Goal: Complete application form: Complete application form

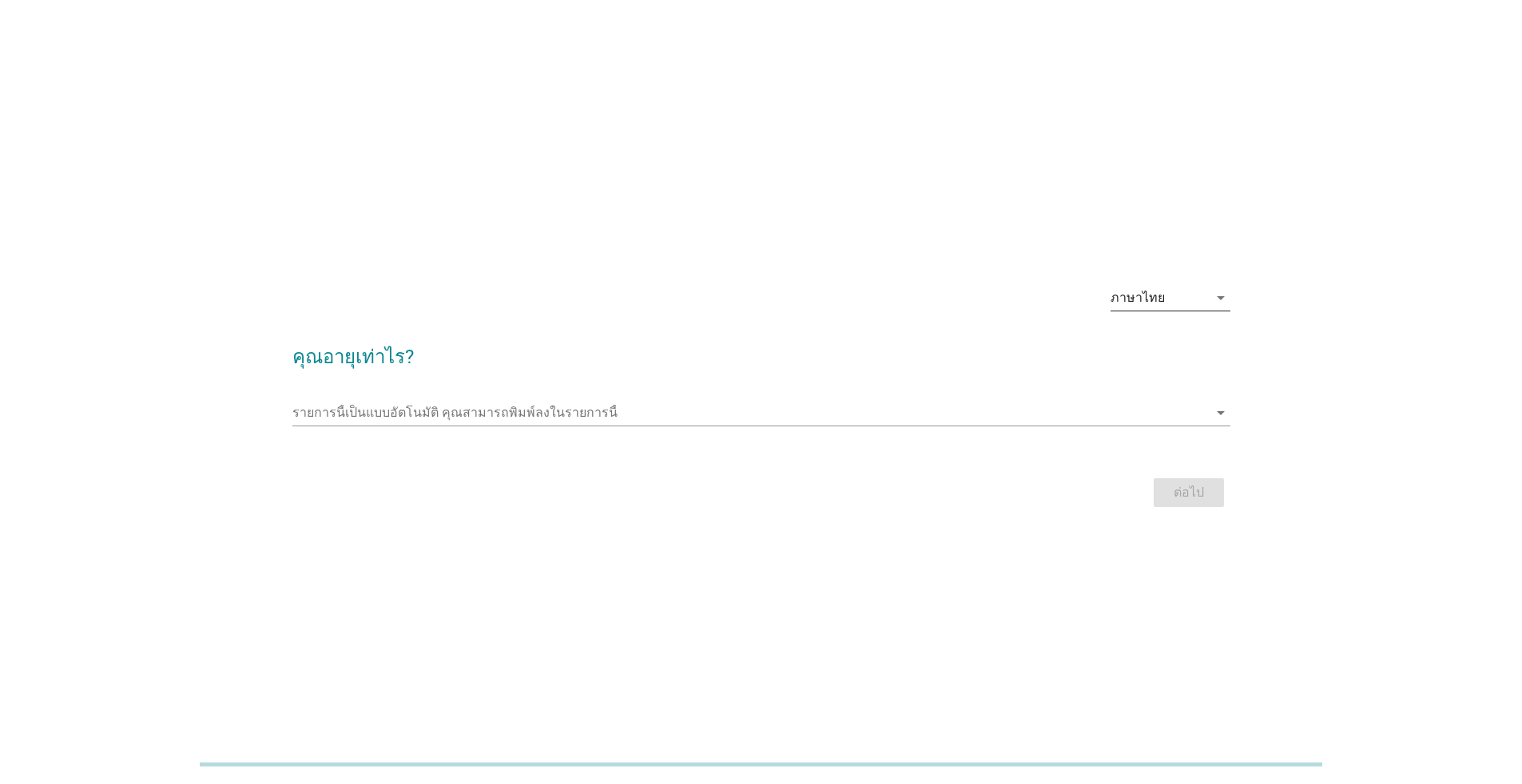
click at [1135, 300] on div "ภาษาไทย" at bounding box center [1137, 298] width 54 height 15
click at [1142, 317] on div "English" at bounding box center [1170, 311] width 95 height 19
click at [847, 384] on form "How old are you? This is an auto complete list, type anything arrow_drop_down N…" at bounding box center [761, 419] width 938 height 185
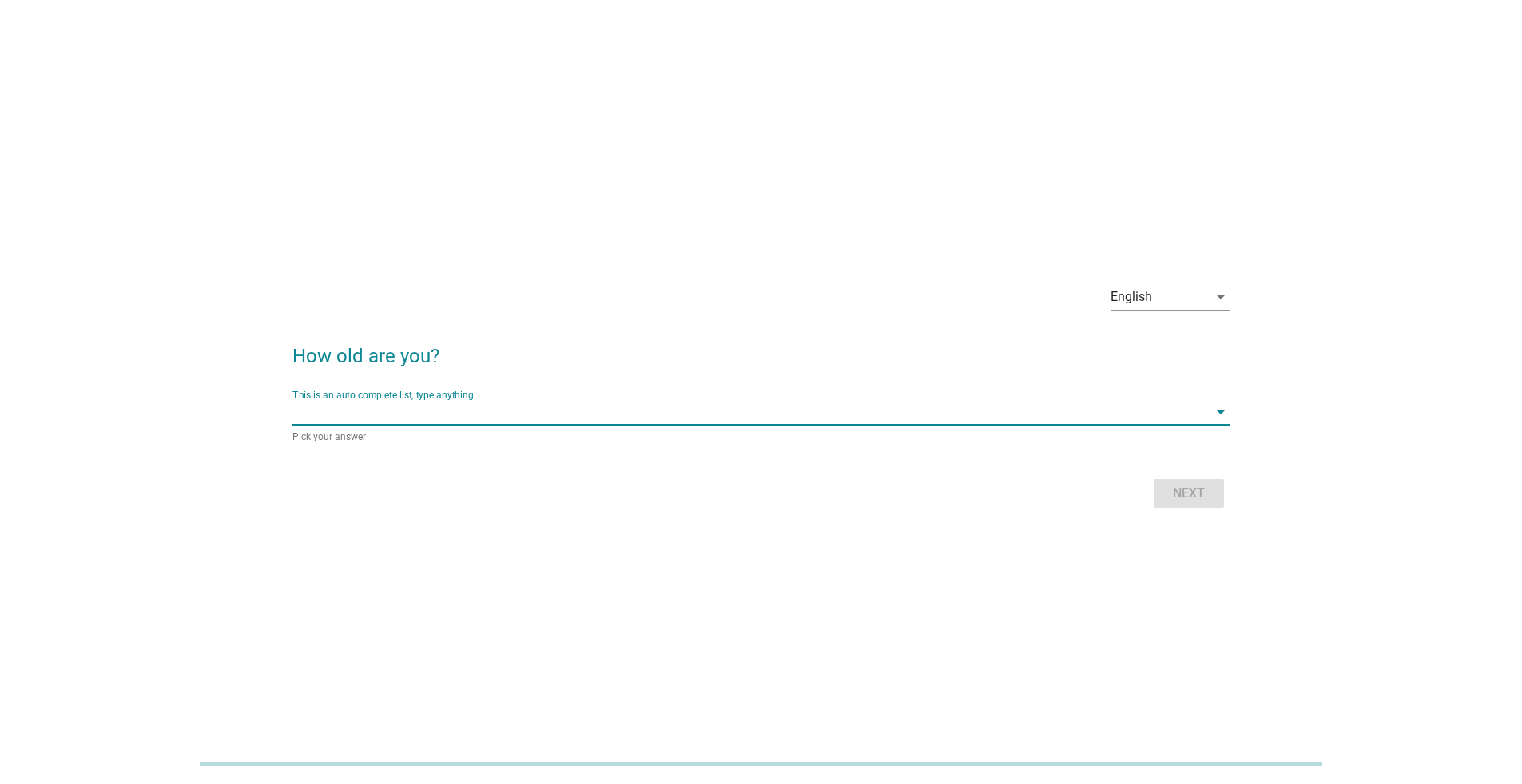
click at [752, 407] on input "This is an auto complete list, type anything" at bounding box center [750, 413] width 916 height 26
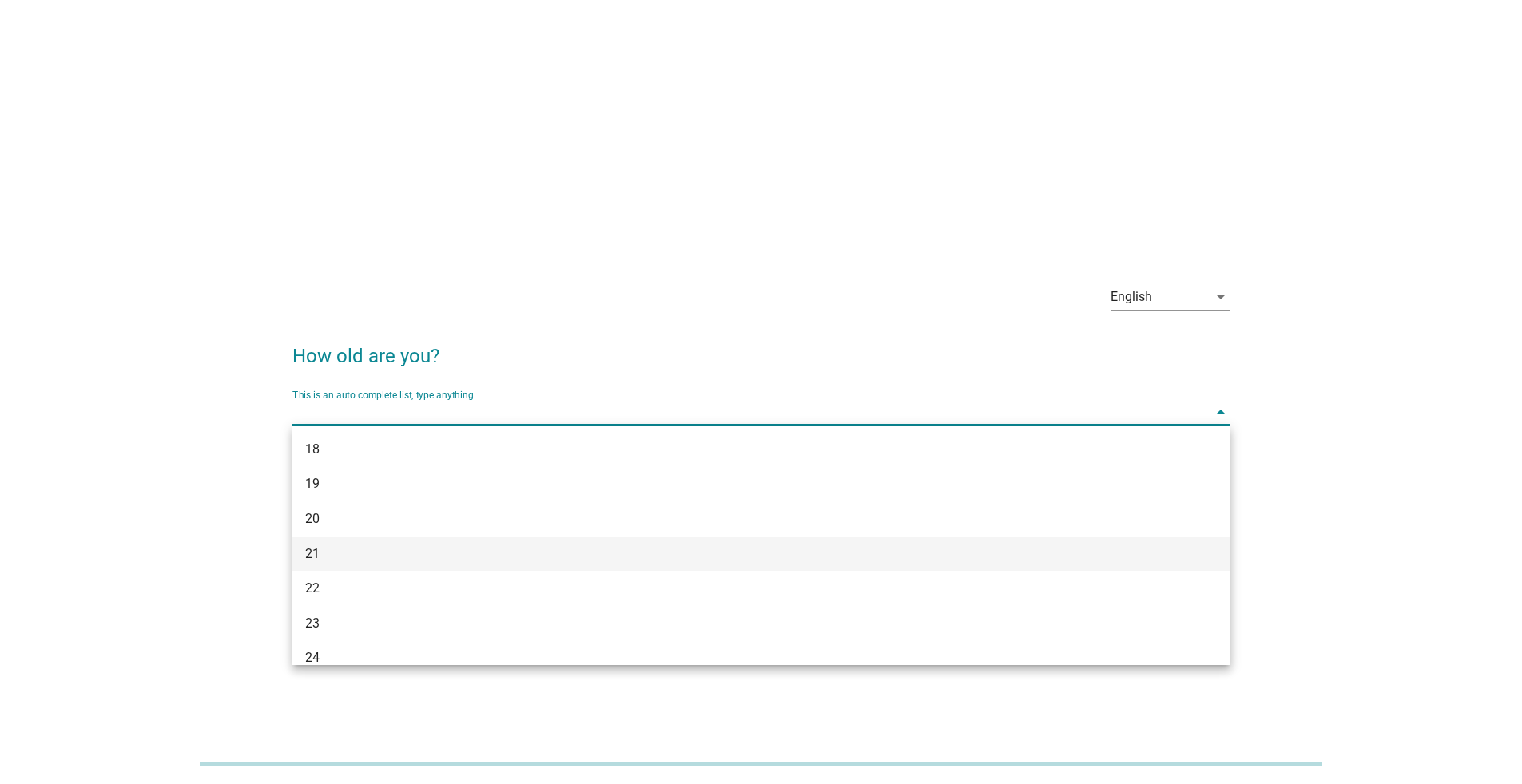
click at [662, 562] on div "21" at bounding box center [724, 555] width 837 height 19
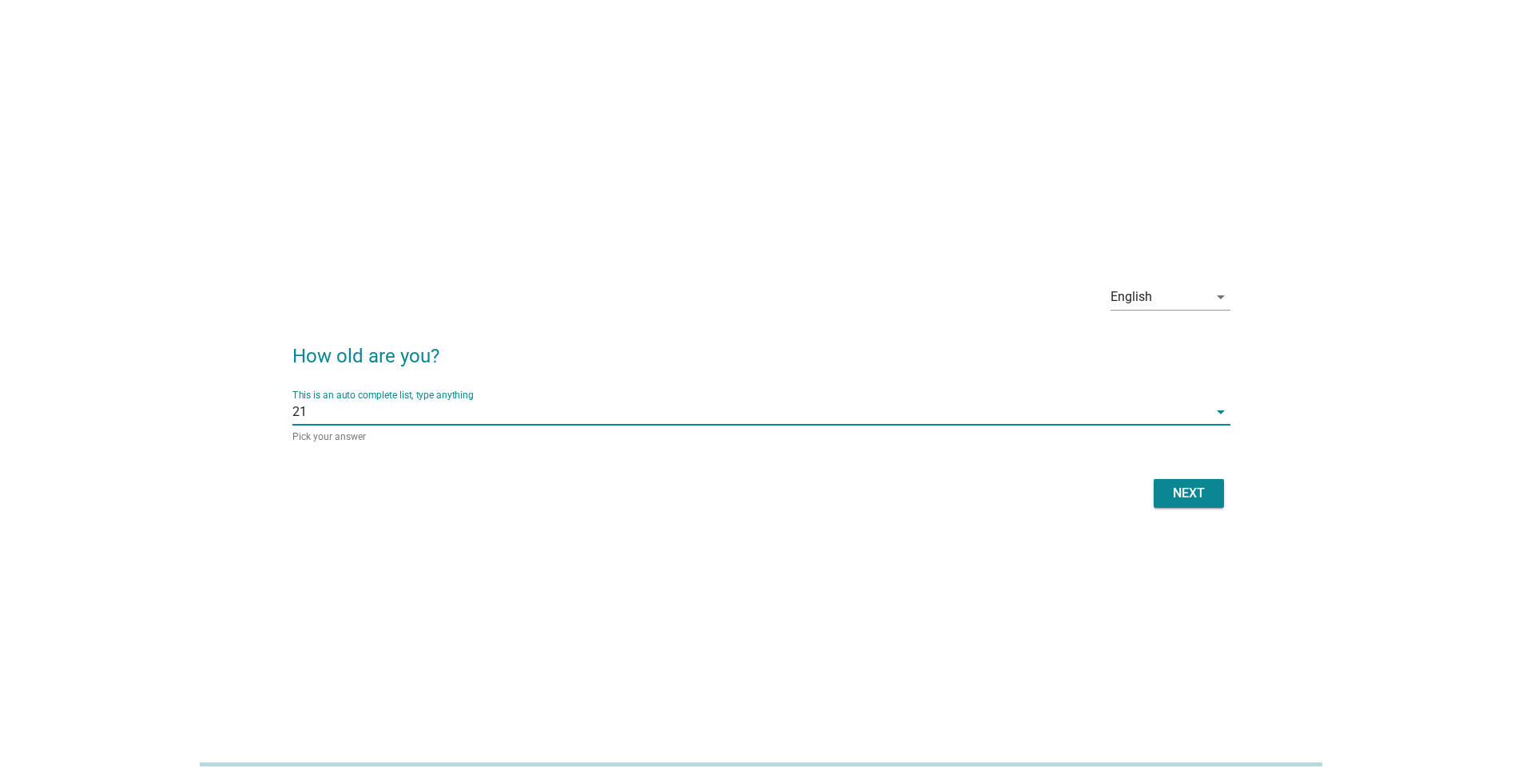
drag, startPoint x: 643, startPoint y: 374, endPoint x: 641, endPoint y: 384, distance: 10.2
click at [643, 375] on form "How old are you? This is an auto complete list, type anything 21 arrow_drop_dow…" at bounding box center [761, 419] width 938 height 187
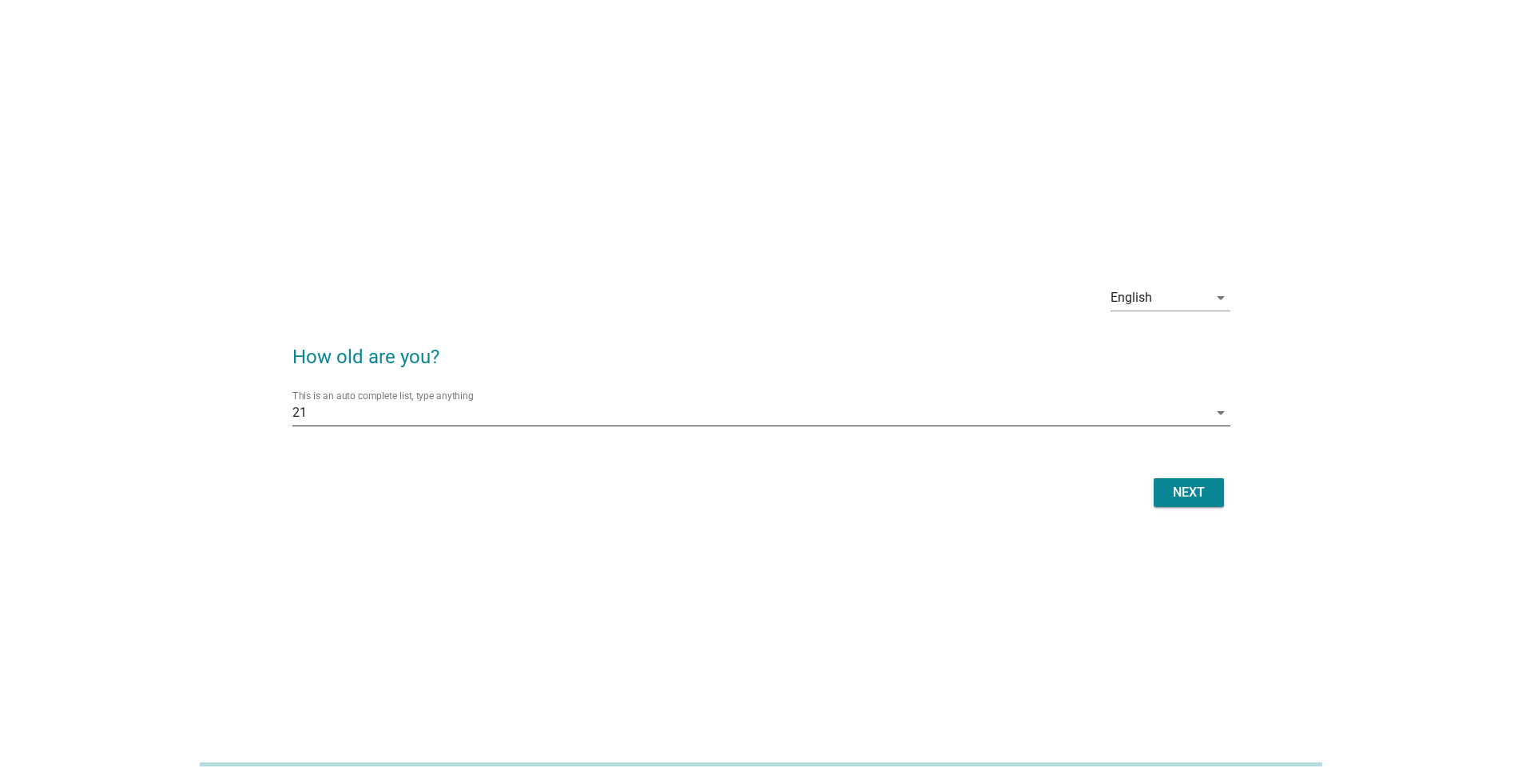
click at [636, 400] on input "This is an auto complete list, type anything" at bounding box center [758, 413] width 902 height 26
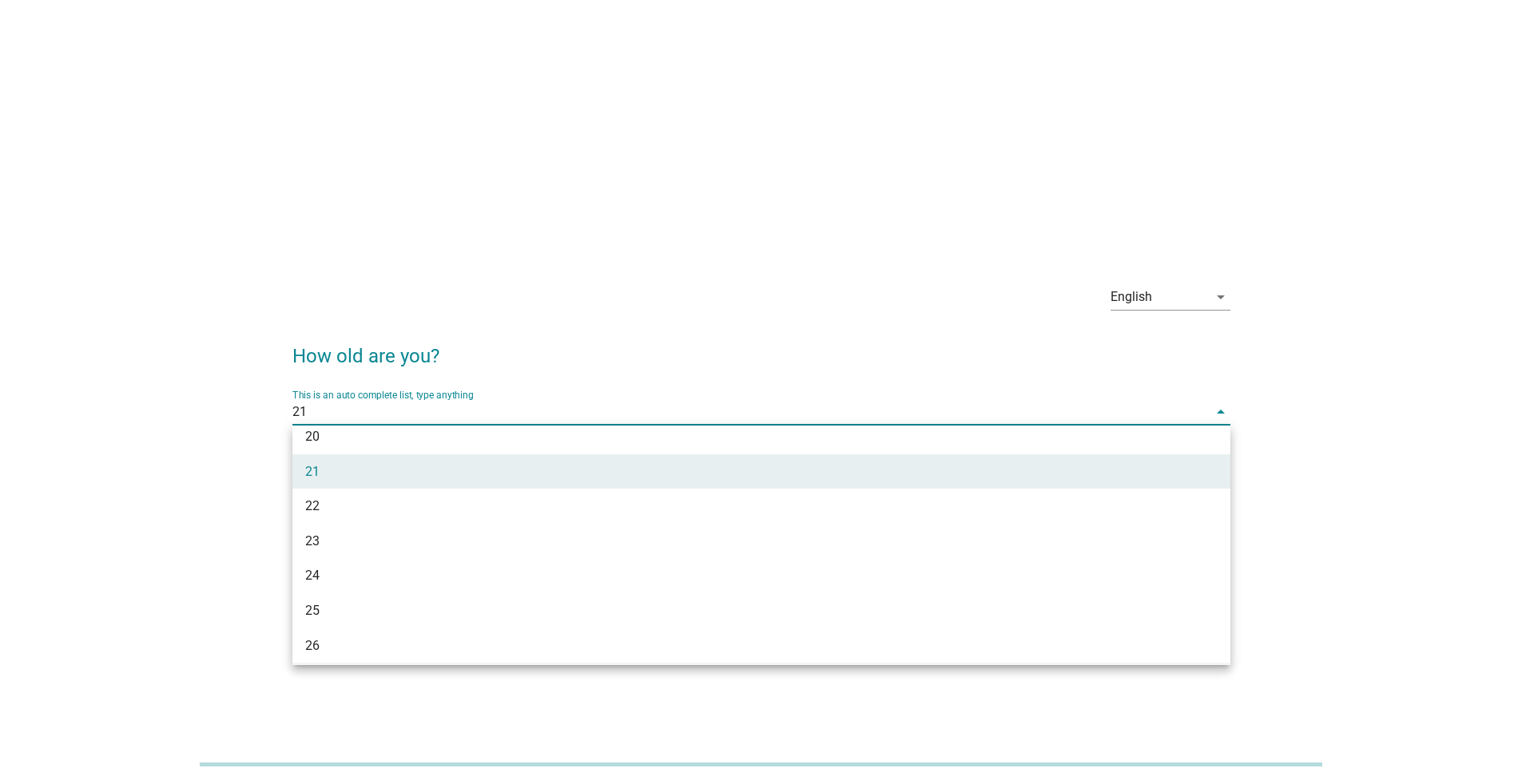
scroll to position [160, 0]
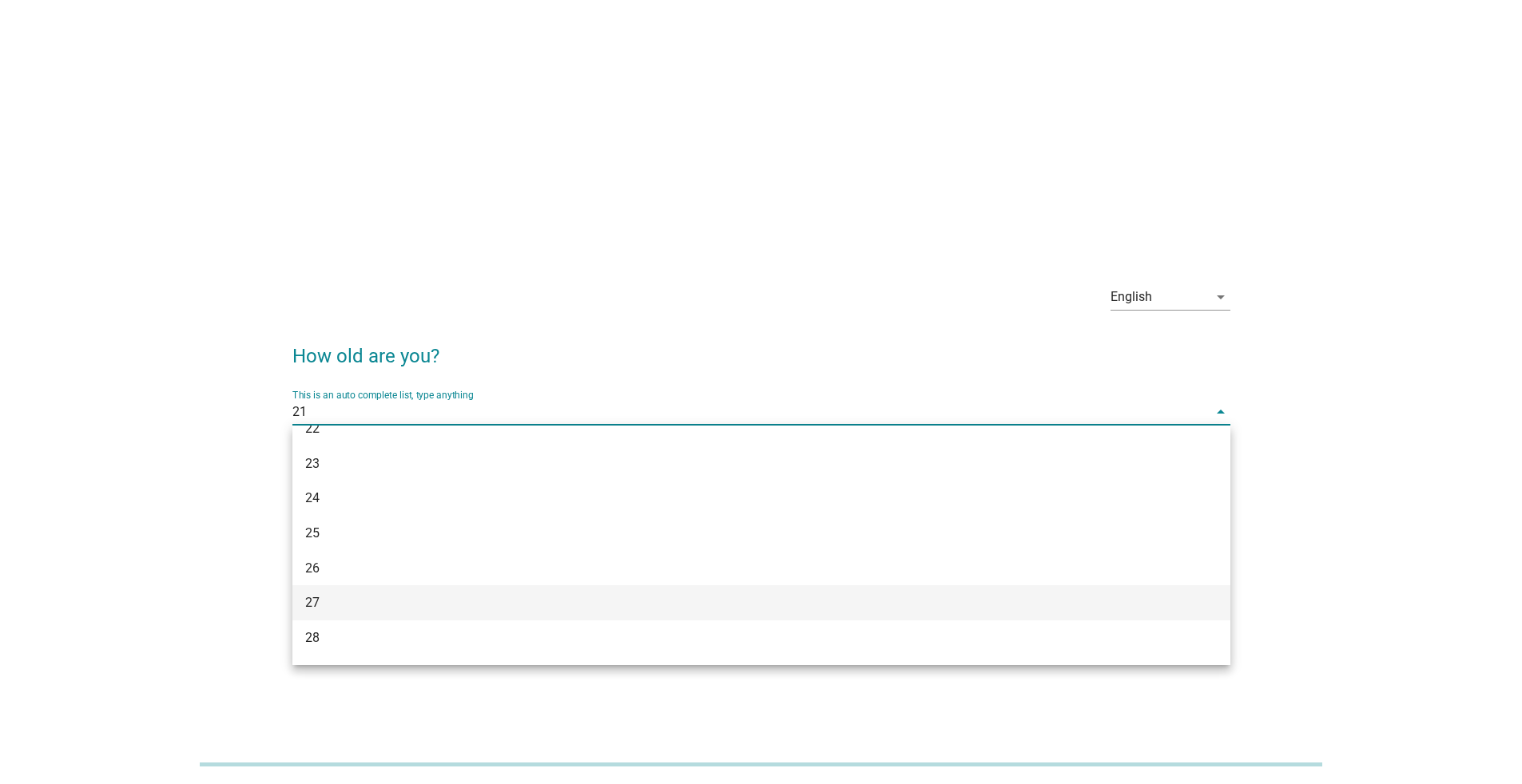
click at [570, 590] on div "27" at bounding box center [761, 603] width 938 height 36
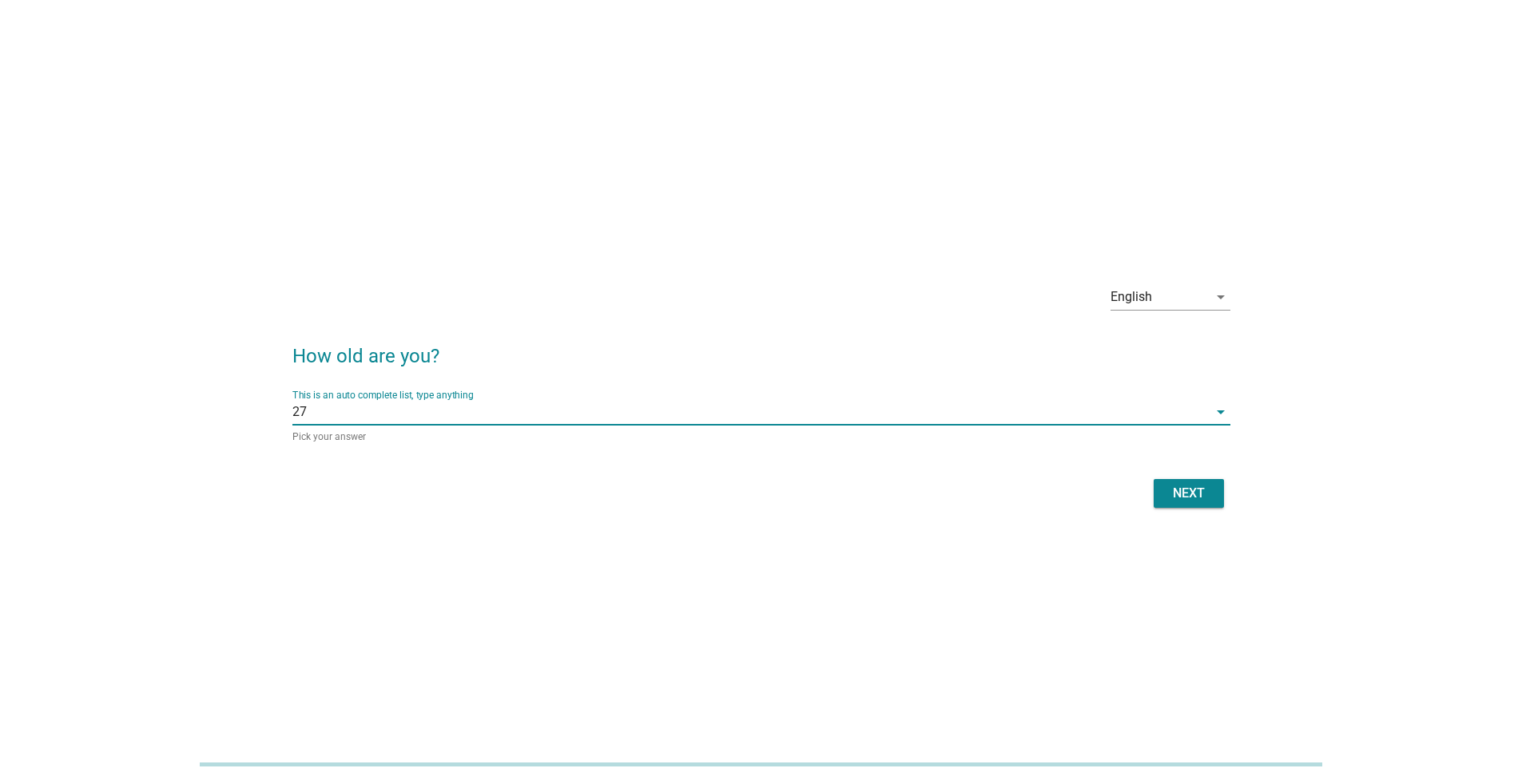
click at [1183, 470] on form "How old are you? This is an auto complete list, type anything 27 arrow_drop_dow…" at bounding box center [761, 419] width 938 height 187
click at [1183, 478] on div "Next" at bounding box center [761, 493] width 938 height 38
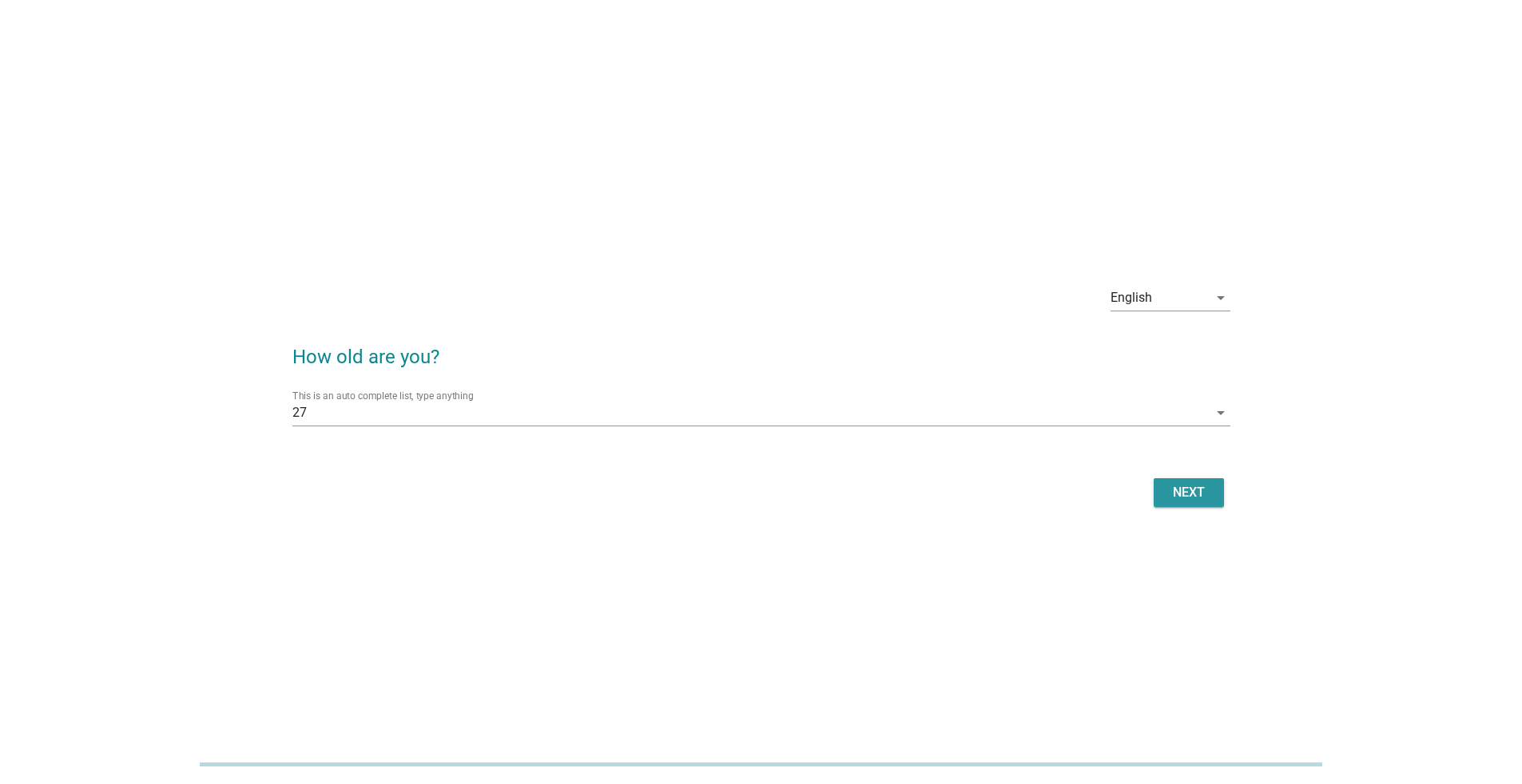
click at [1186, 487] on div "Next" at bounding box center [1188, 493] width 44 height 19
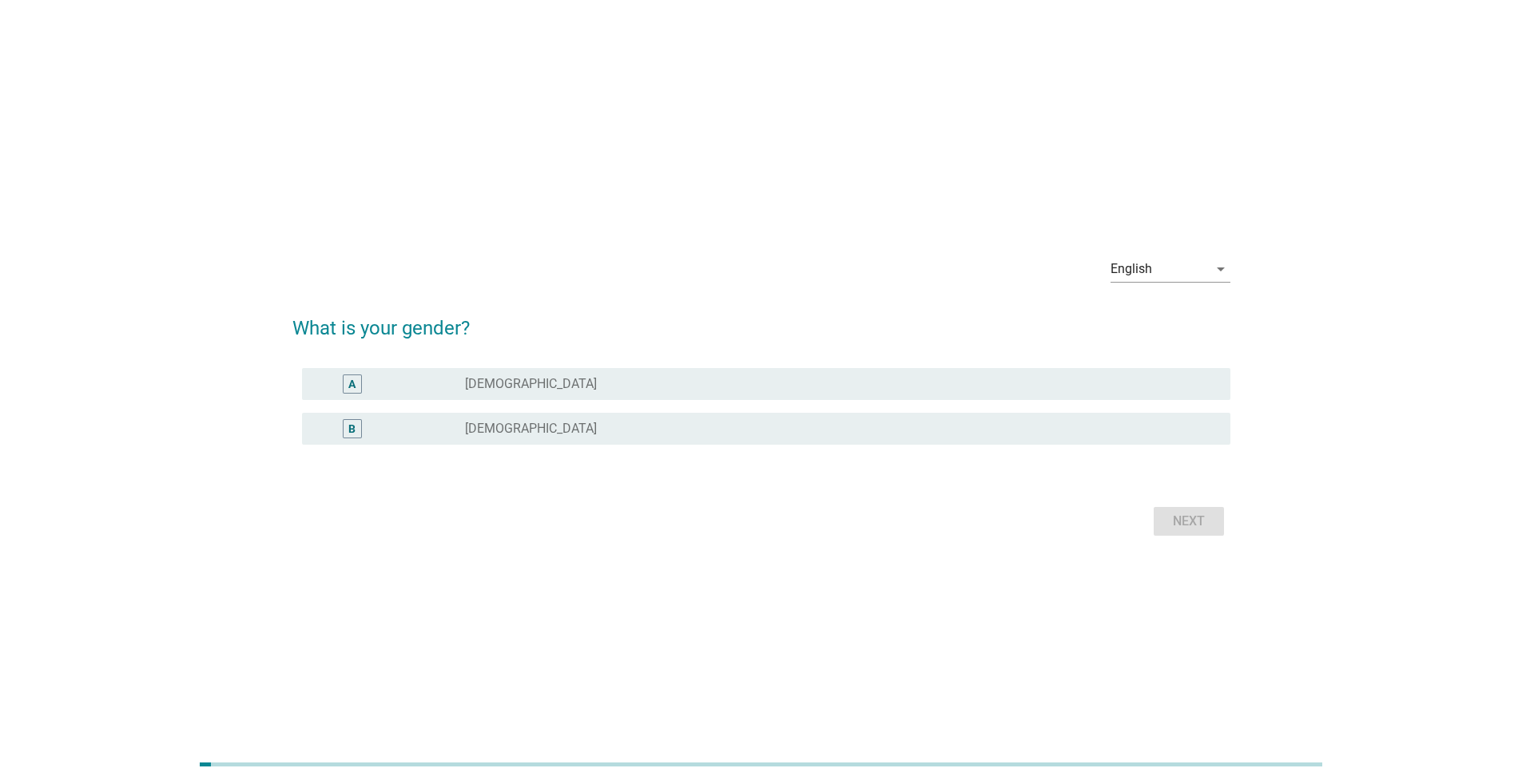
click at [474, 388] on label "[DEMOGRAPHIC_DATA]" at bounding box center [531, 384] width 132 height 16
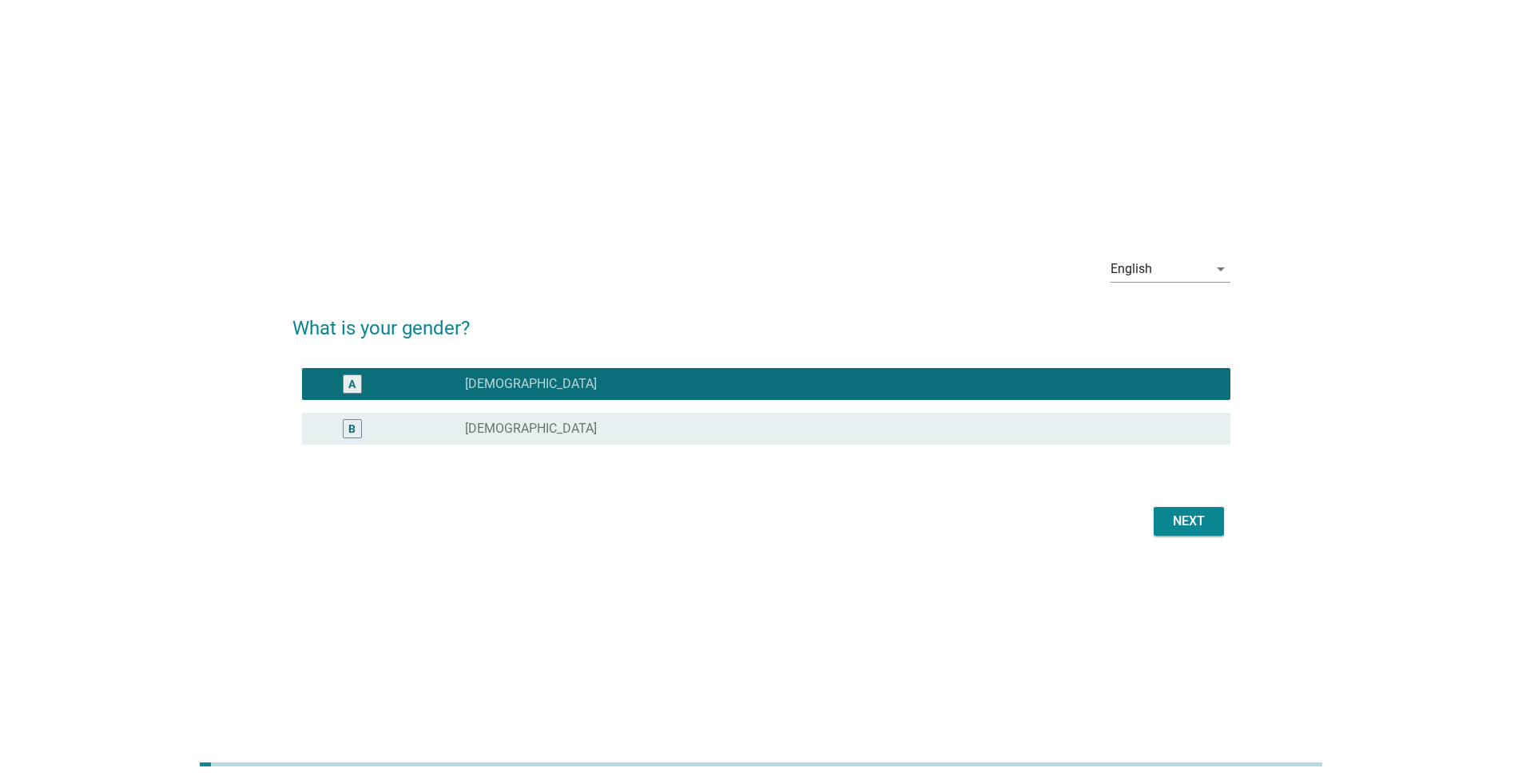
click at [1179, 522] on div "Next" at bounding box center [1188, 522] width 44 height 19
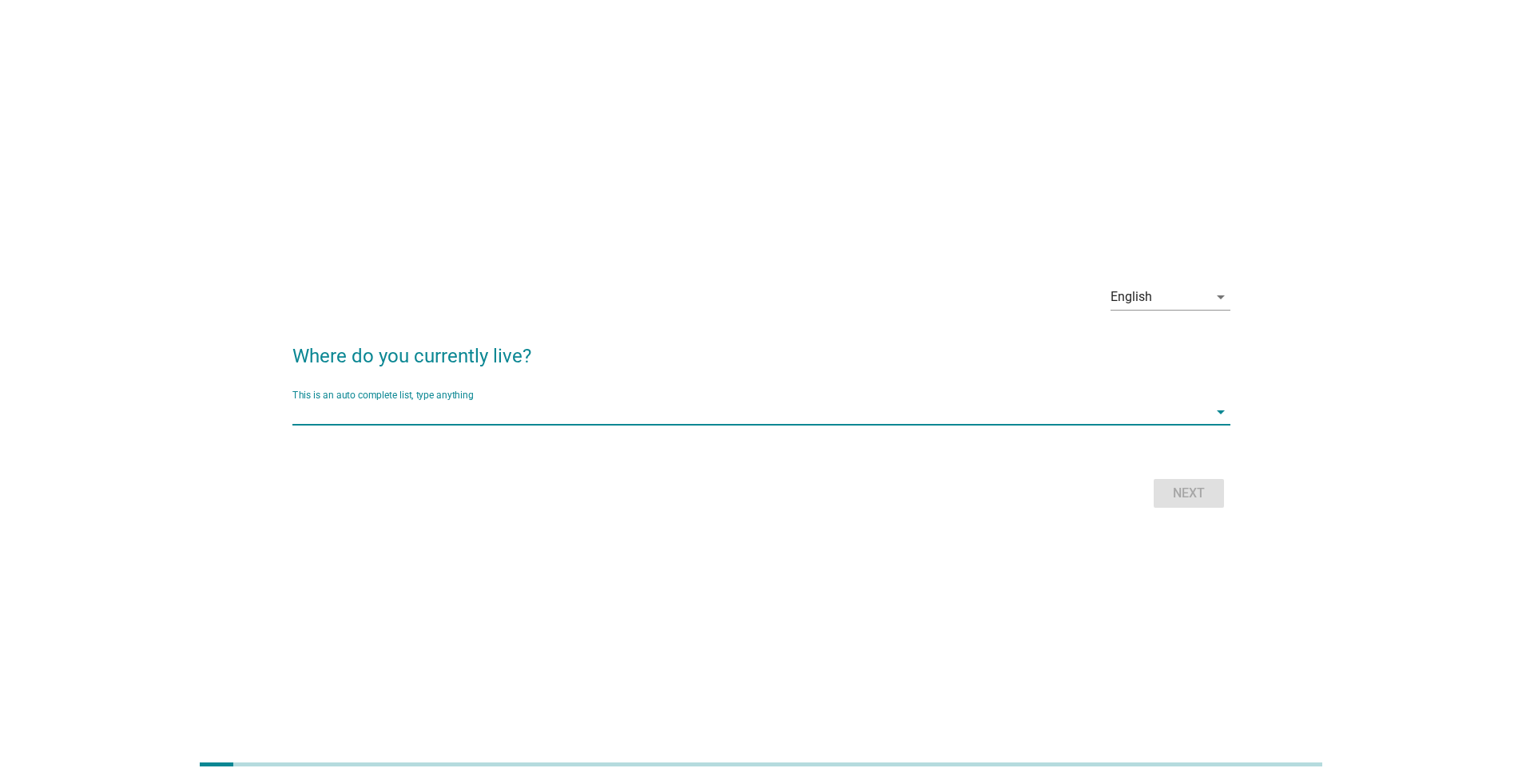
click at [555, 409] on input "This is an auto complete list, type anything" at bounding box center [750, 413] width 916 height 26
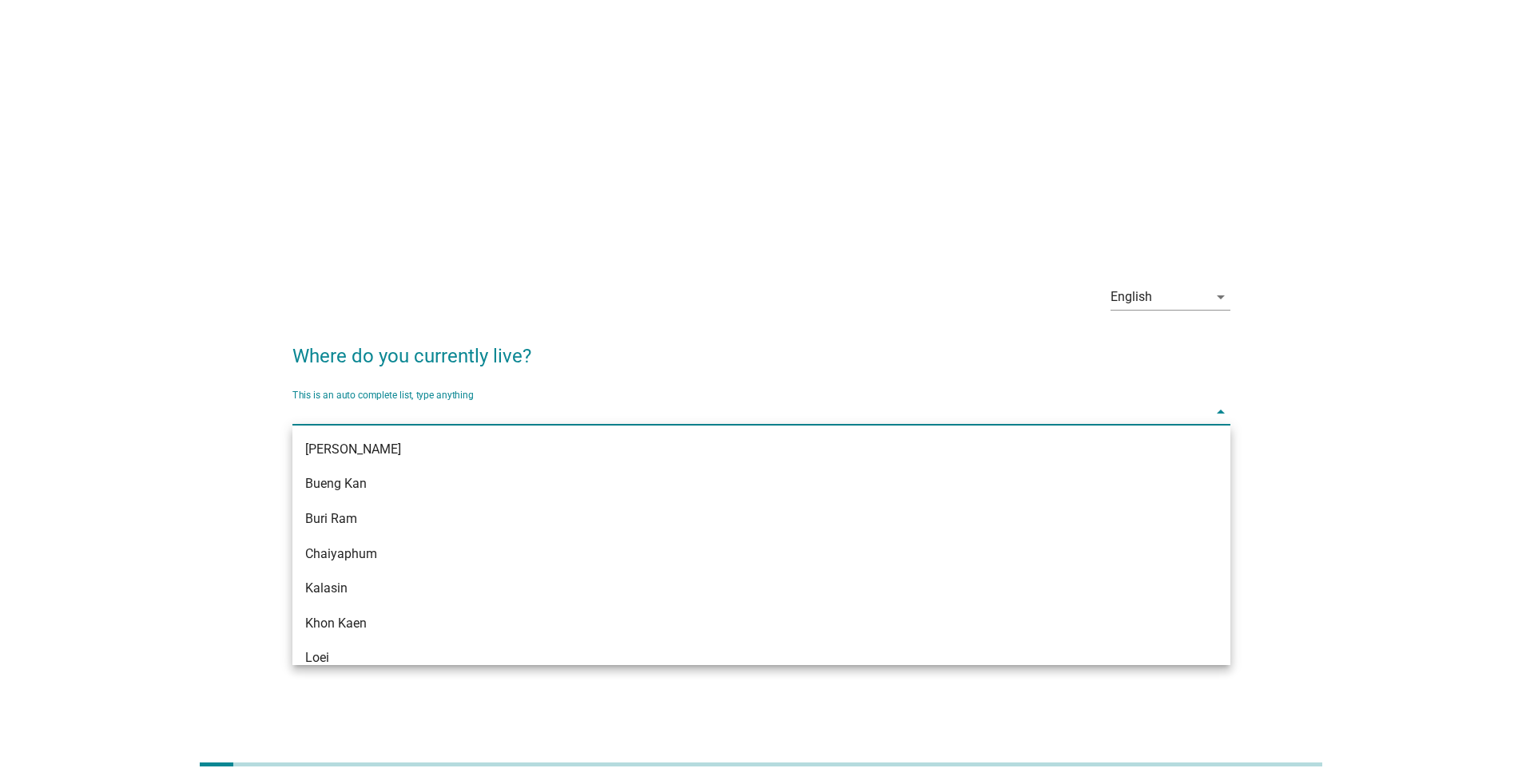
drag, startPoint x: 486, startPoint y: 481, endPoint x: 511, endPoint y: 476, distance: 25.5
click at [486, 481] on div "Bueng Kan" at bounding box center [724, 484] width 837 height 19
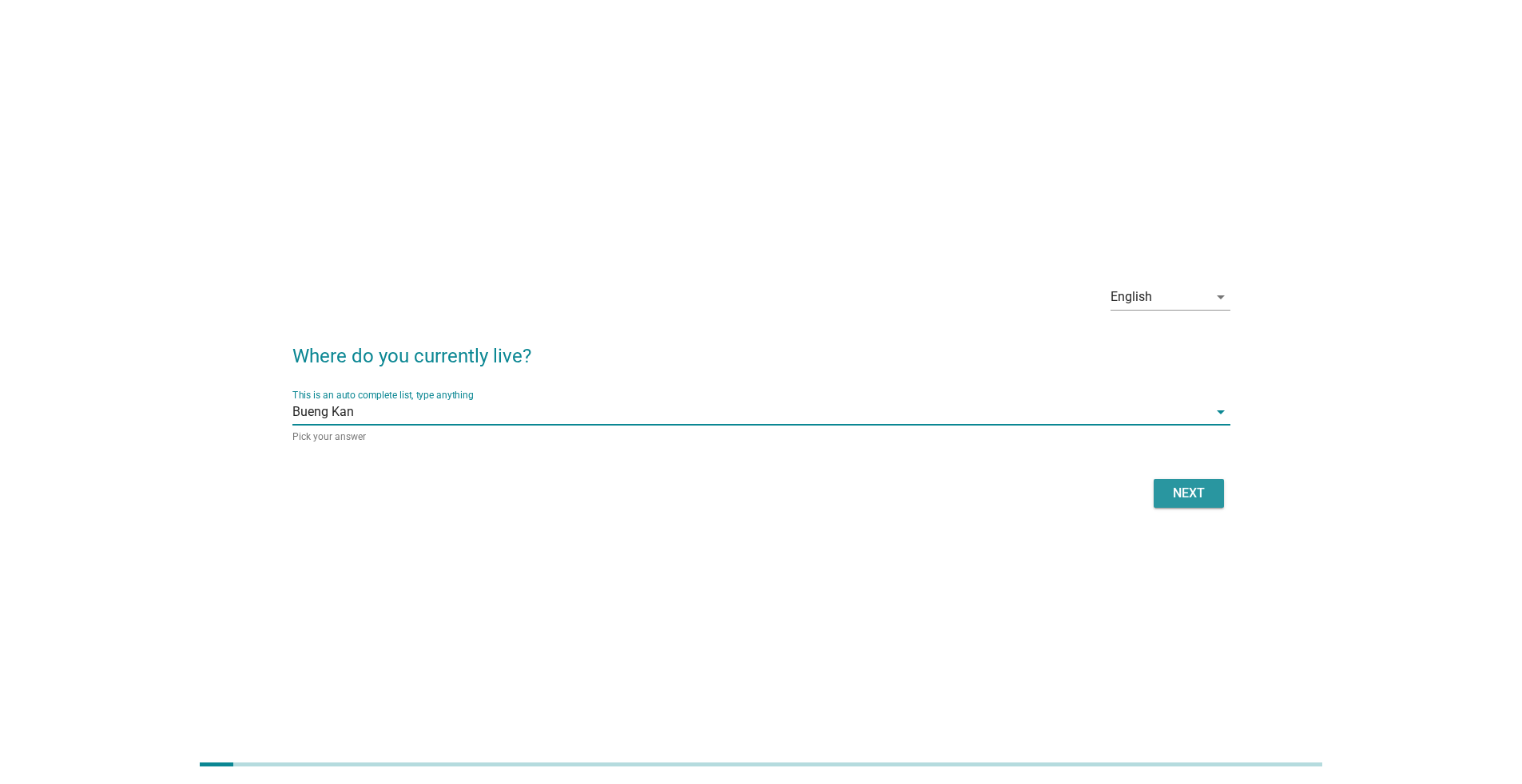
click at [1170, 503] on button "Next" at bounding box center [1188, 494] width 70 height 29
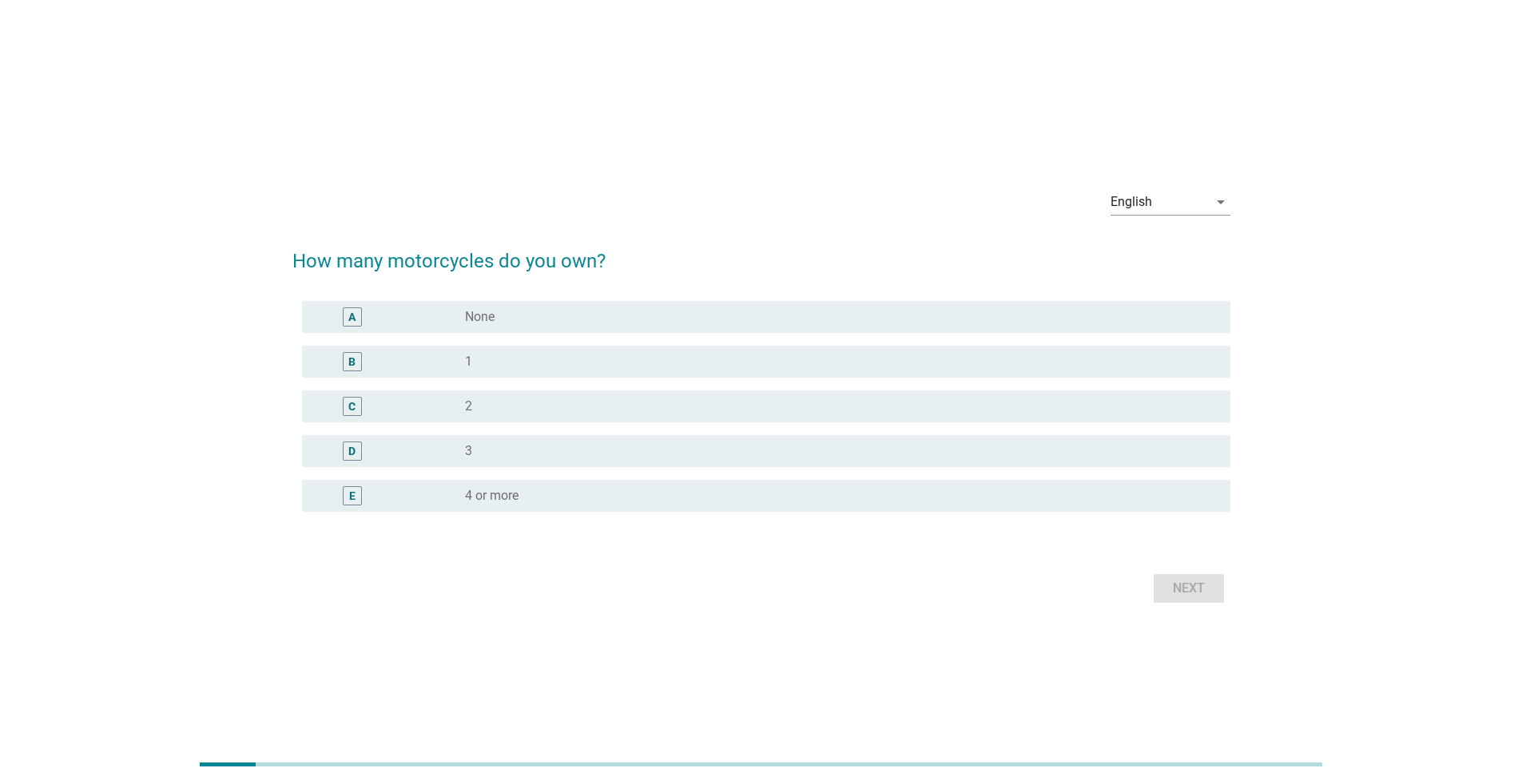
click at [463, 356] on div "B" at bounding box center [390, 362] width 150 height 19
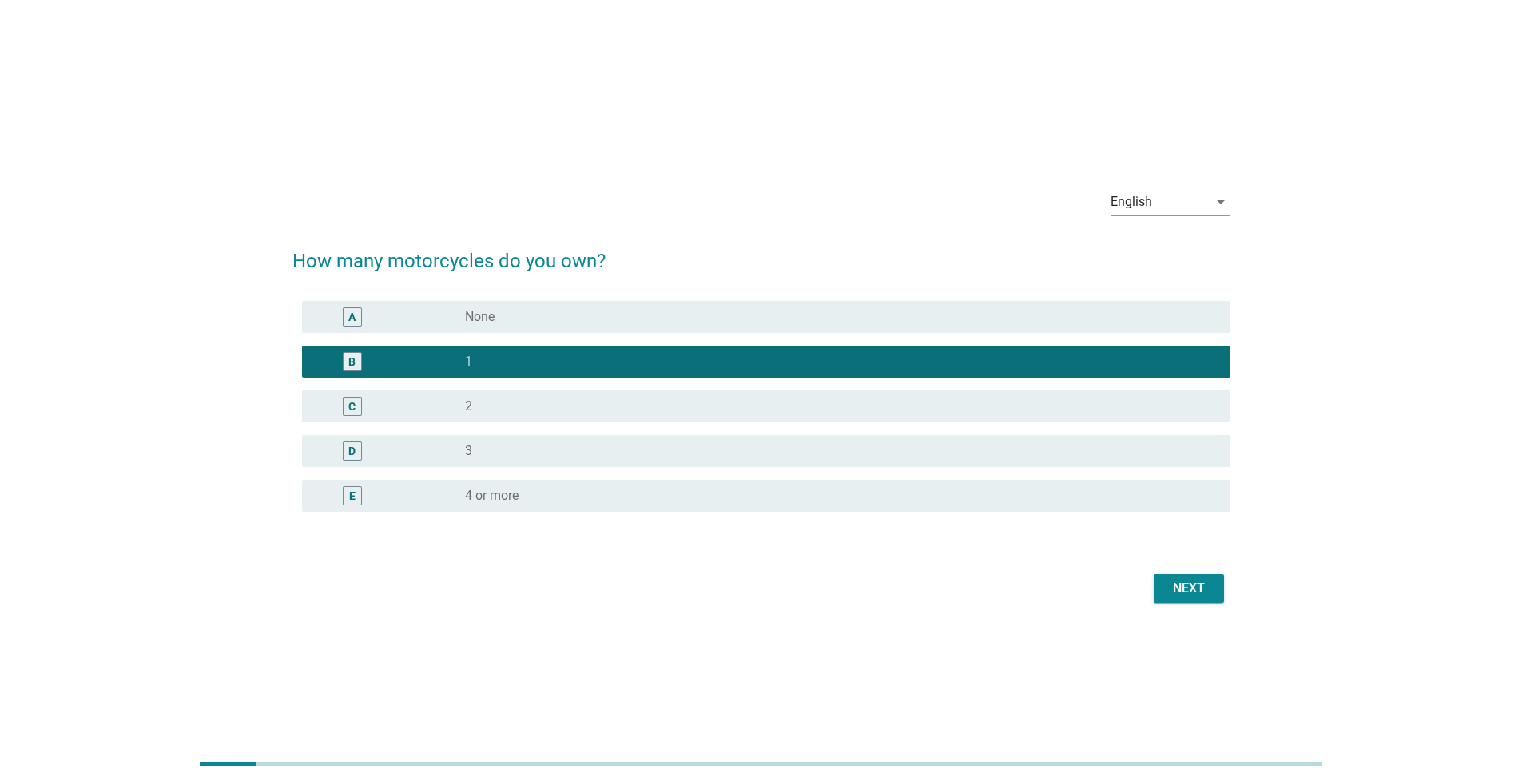
click at [1195, 602] on button "Next" at bounding box center [1188, 589] width 70 height 29
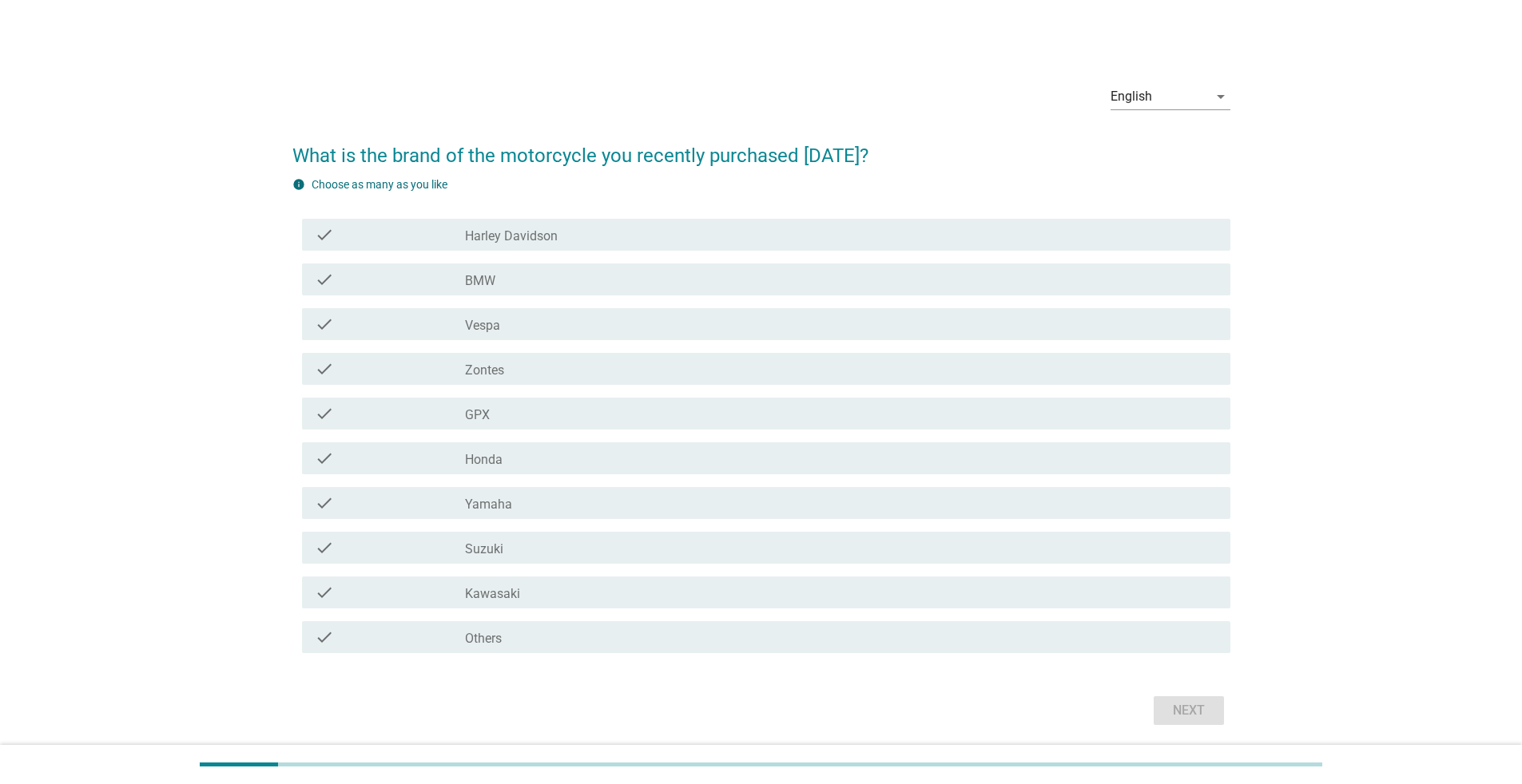
click at [598, 467] on div "check_box_outline_blank Honda" at bounding box center [842, 459] width 753 height 19
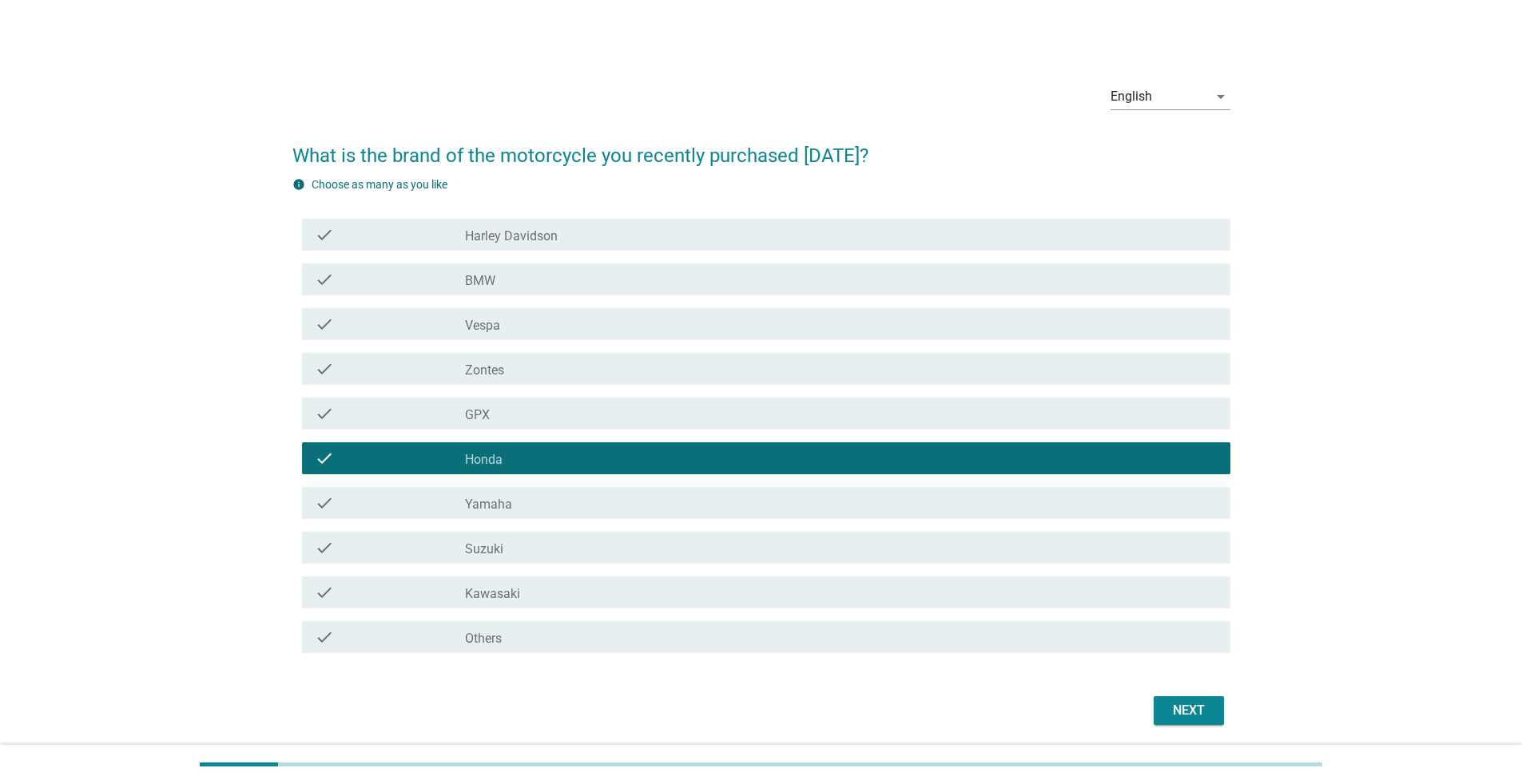
click at [1167, 709] on div "Next" at bounding box center [1188, 711] width 44 height 19
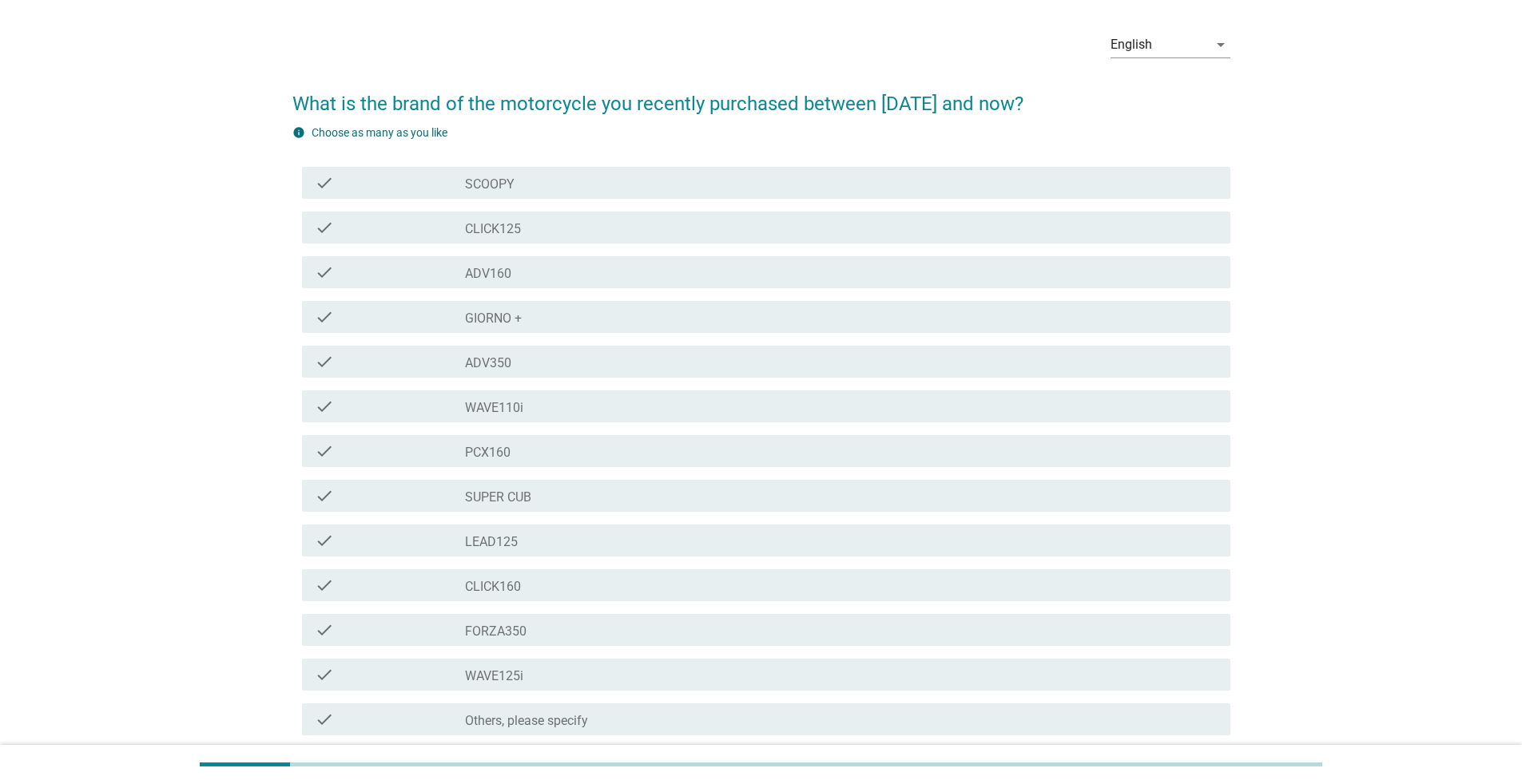
scroll to position [80, 0]
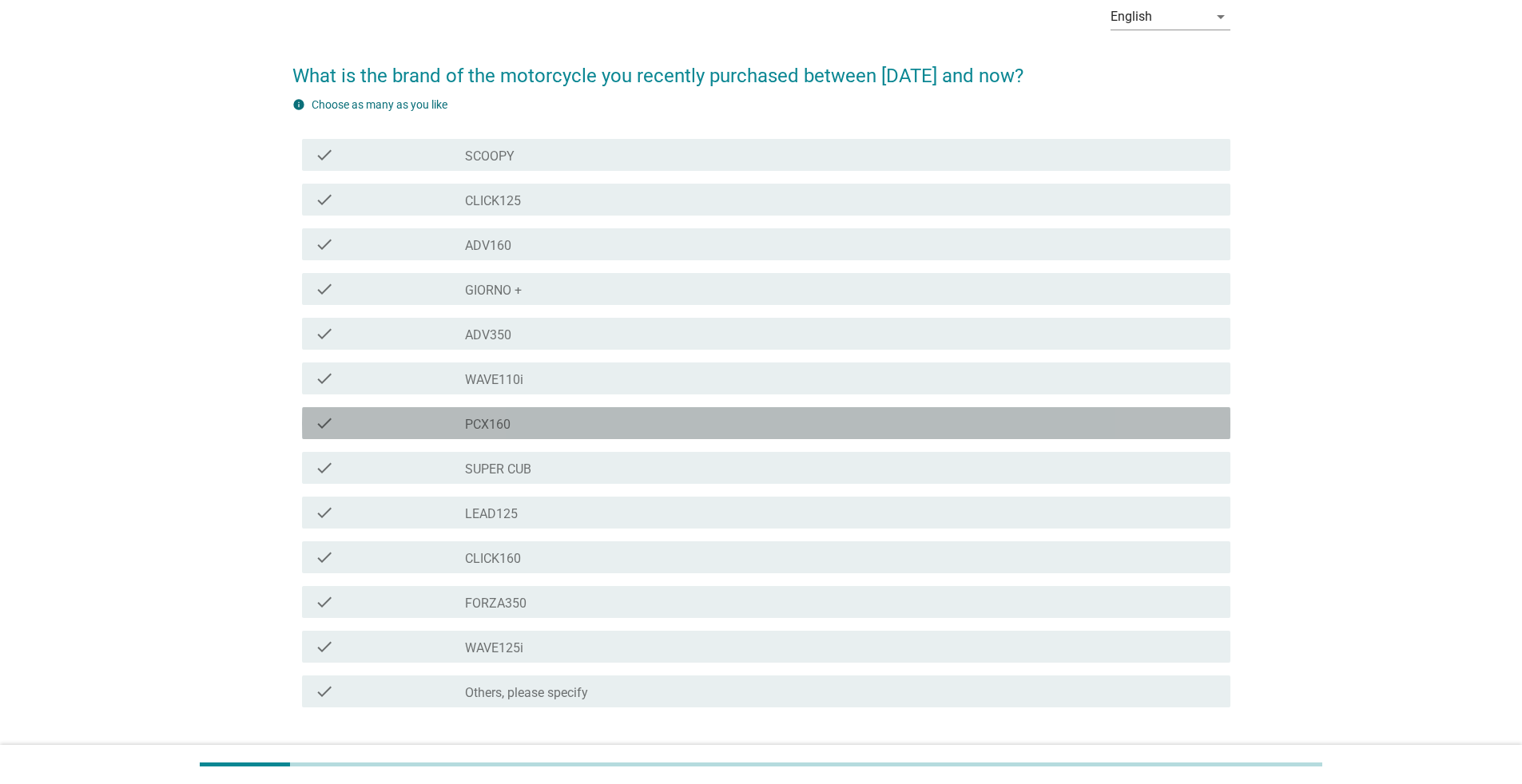
click at [583, 418] on div "check_box_outline_blank PCX160" at bounding box center [842, 423] width 753 height 19
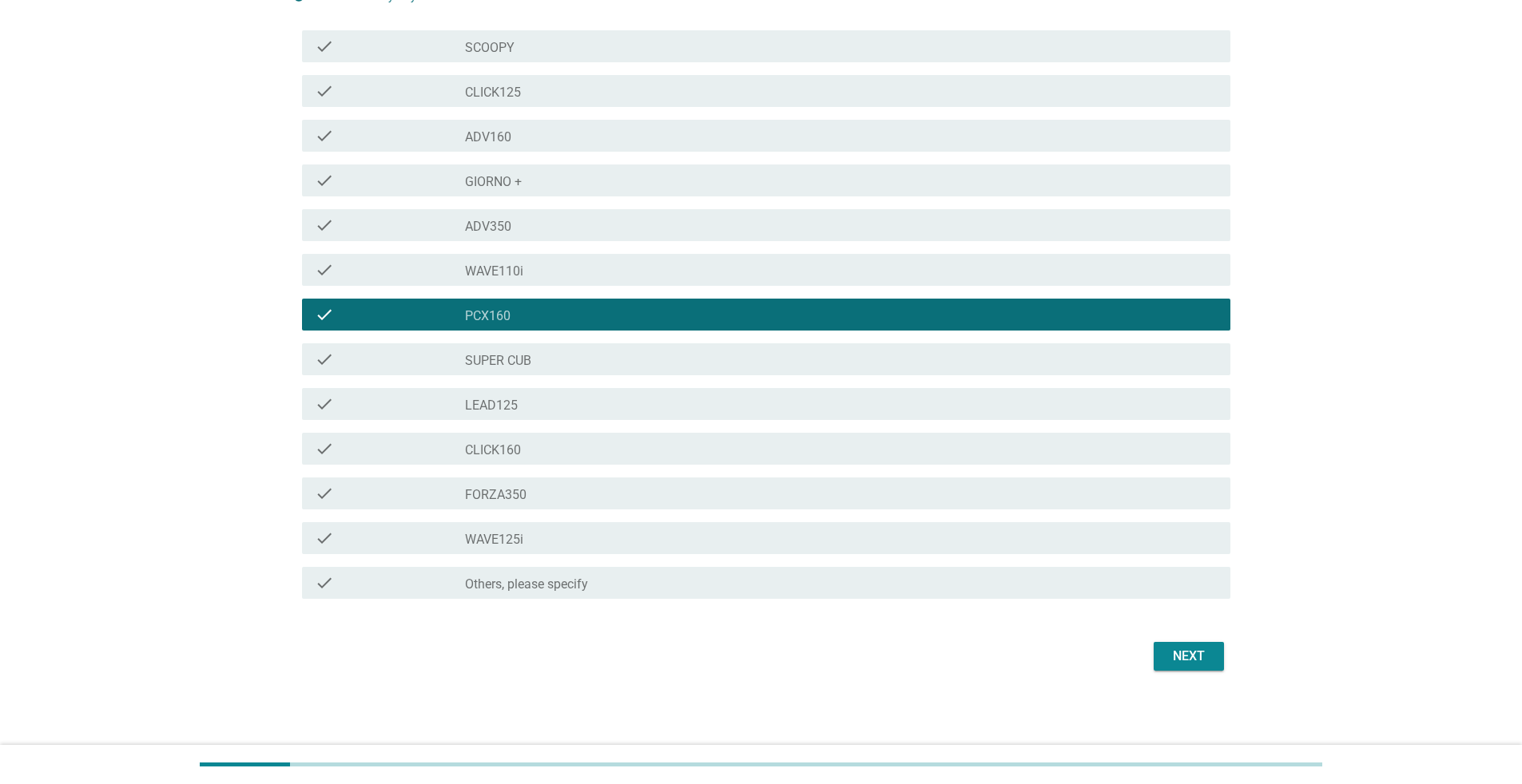
scroll to position [189, 0]
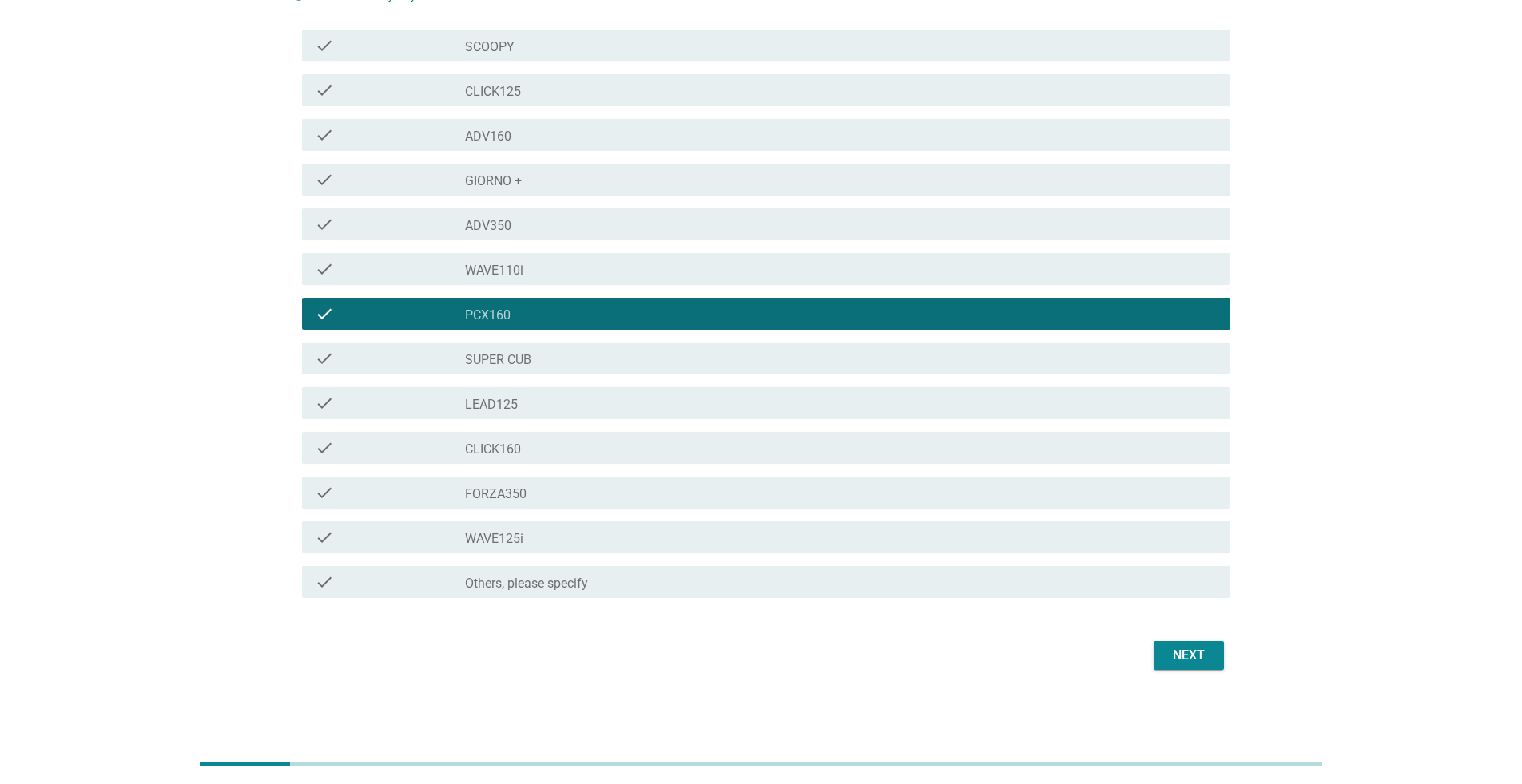
click at [1206, 649] on div "Next" at bounding box center [1188, 656] width 44 height 19
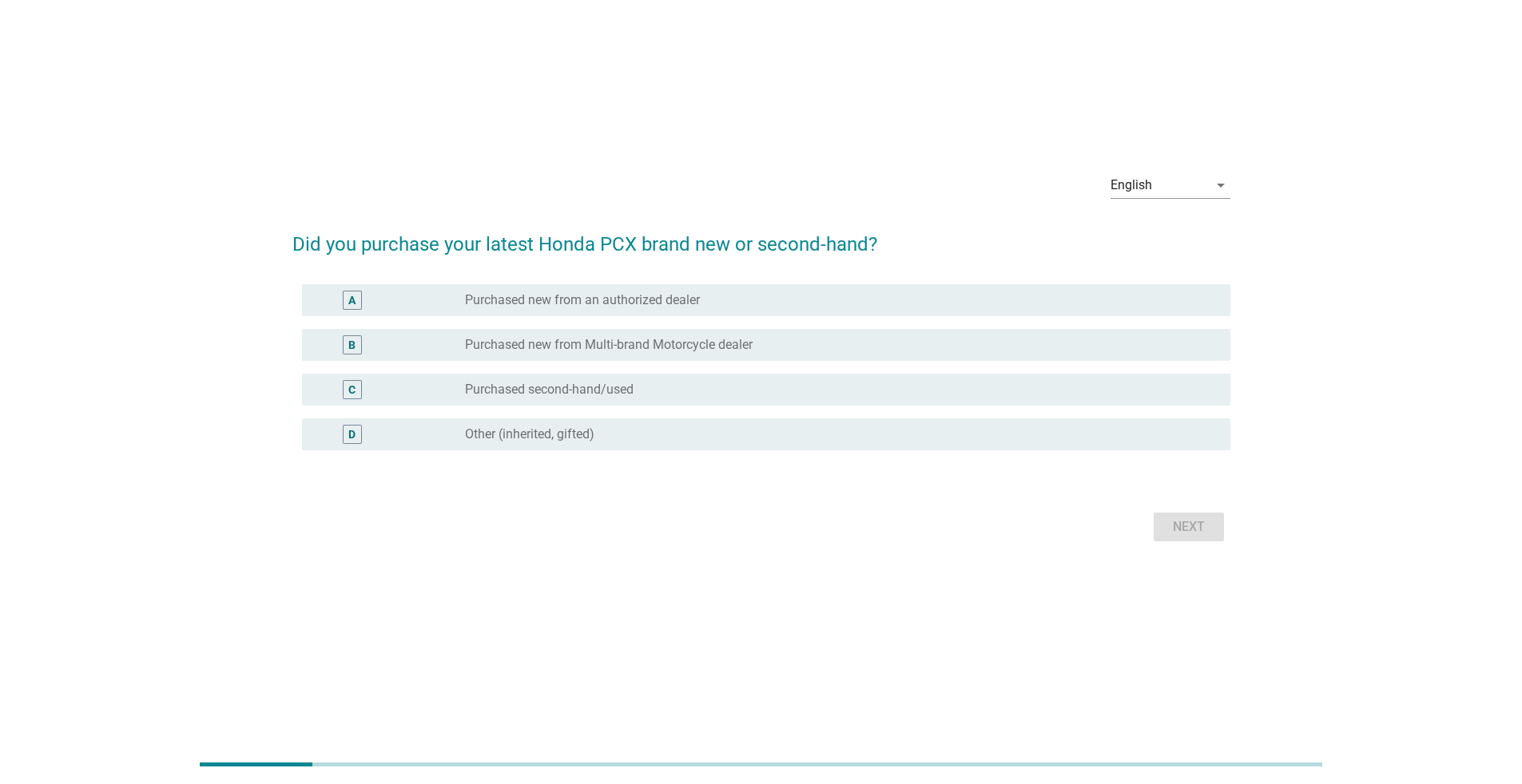
scroll to position [0, 0]
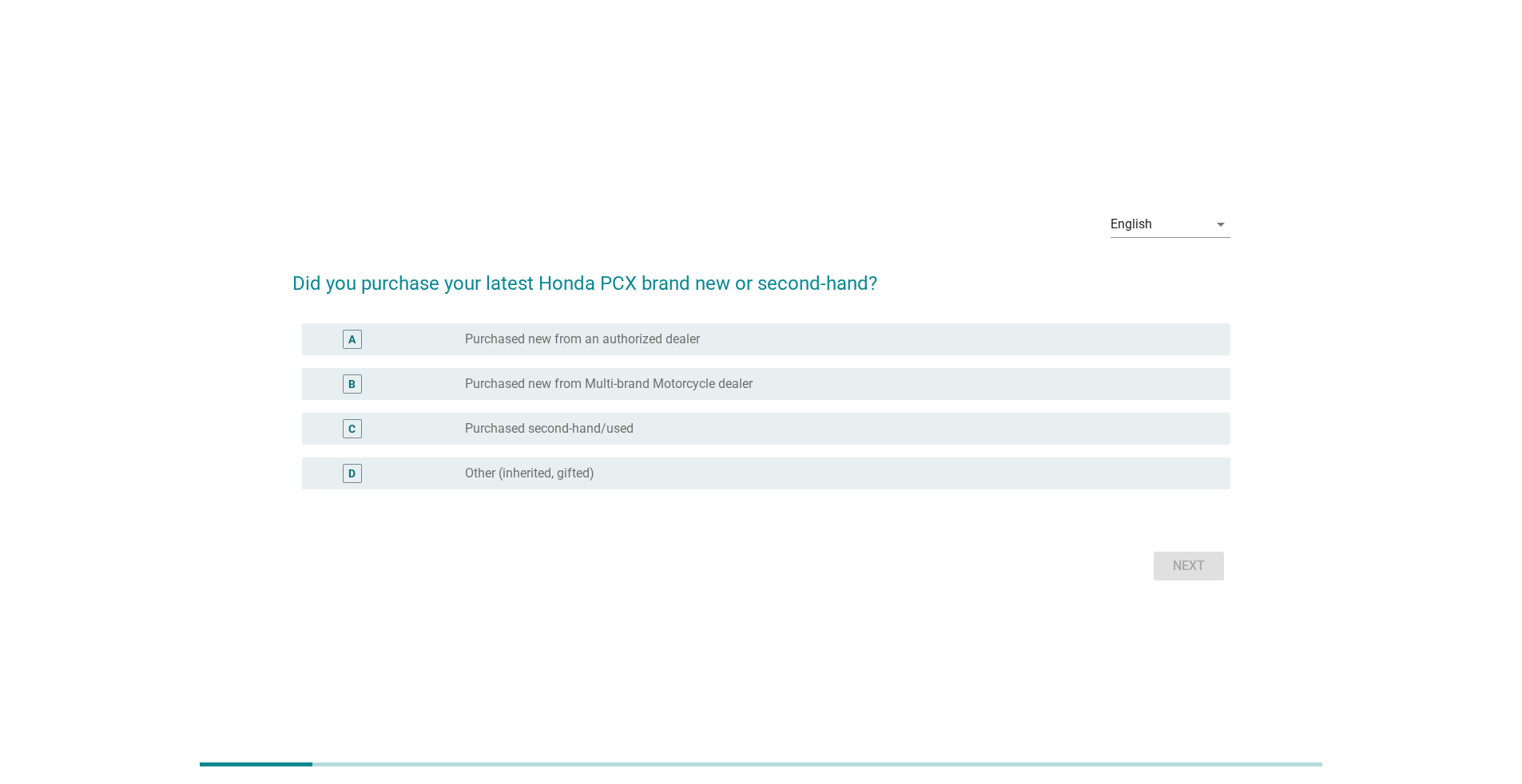
click at [661, 332] on label "Purchased new from an authorized dealer" at bounding box center [582, 340] width 235 height 16
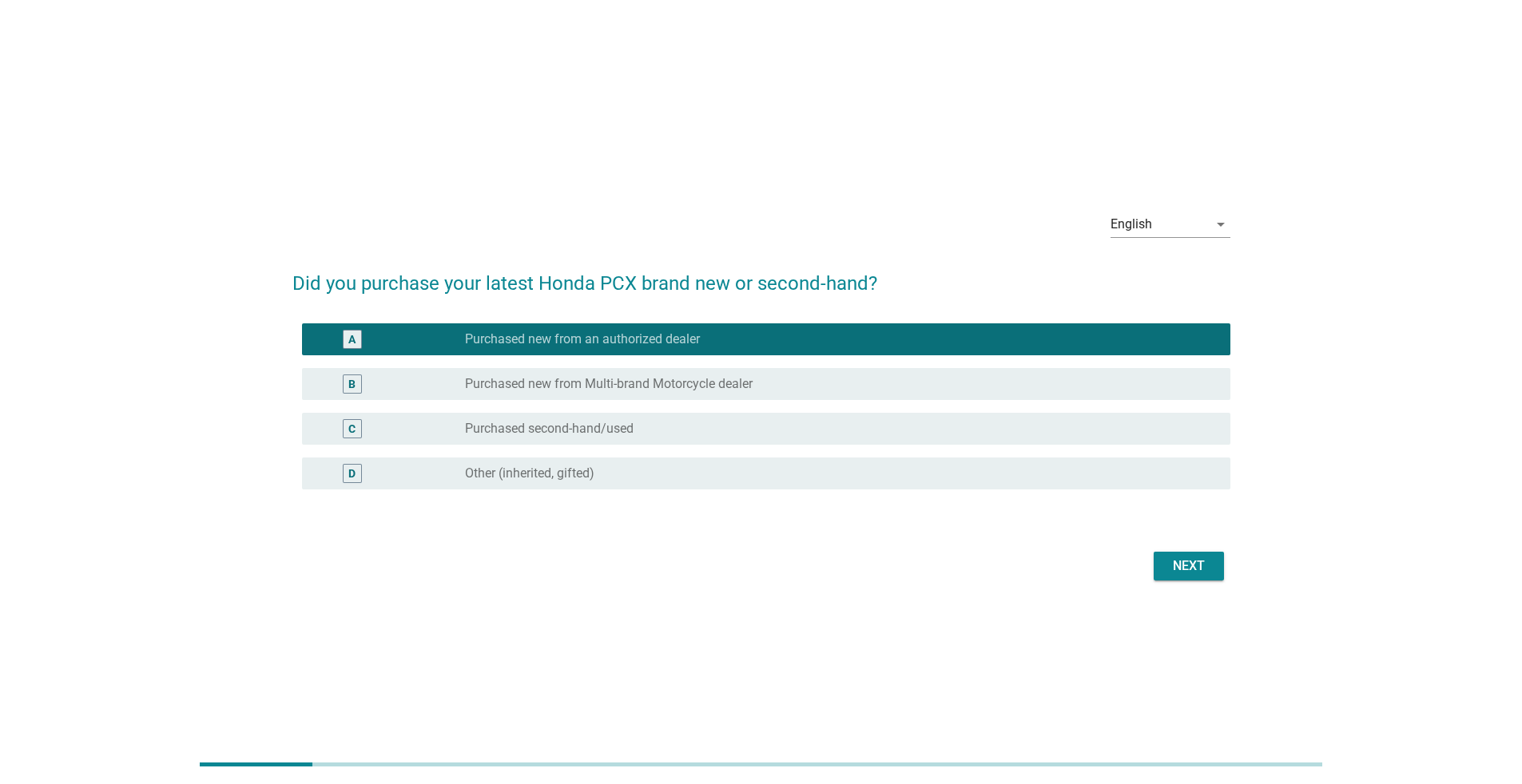
click at [1185, 557] on div "Next" at bounding box center [1188, 566] width 44 height 19
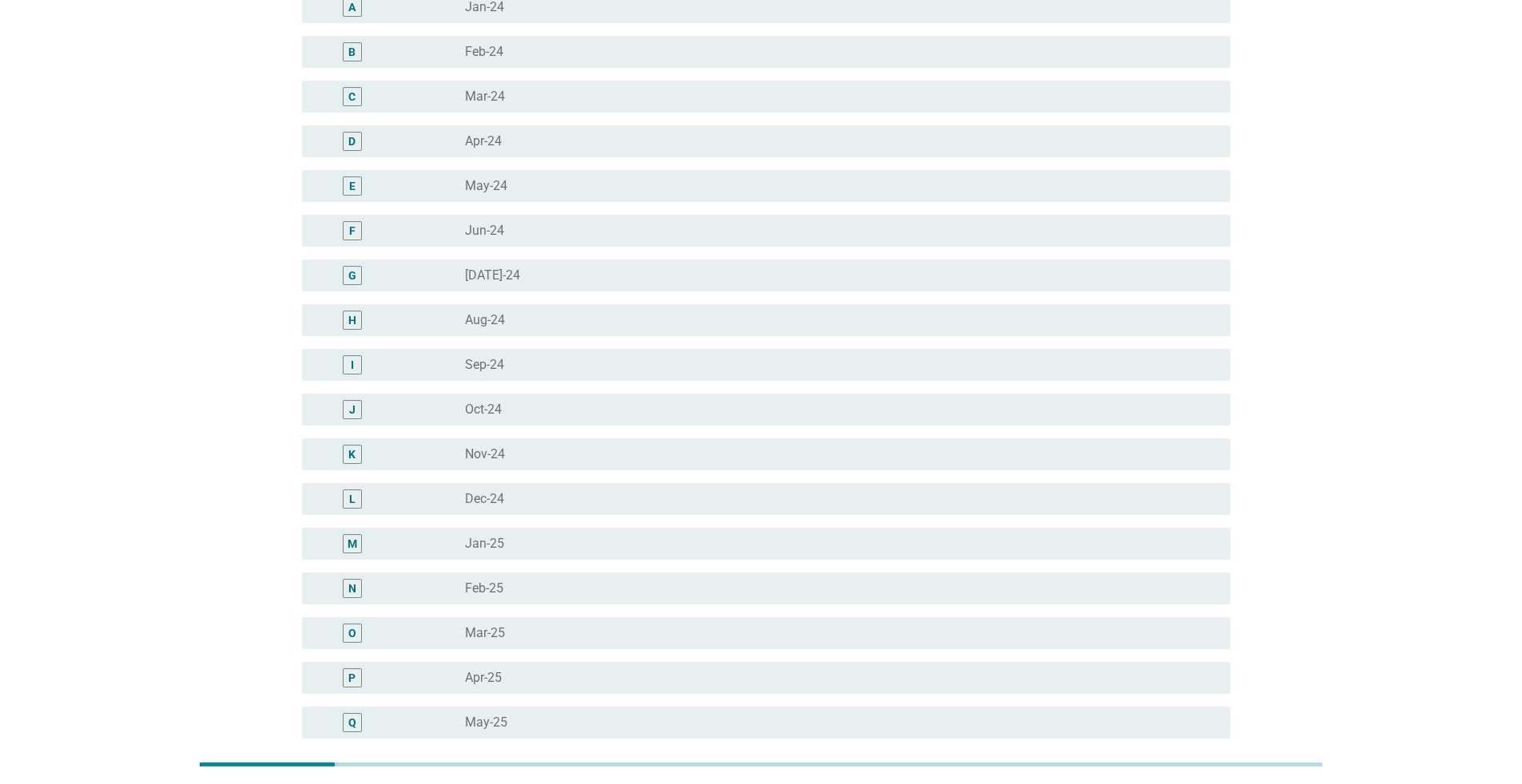
scroll to position [543, 0]
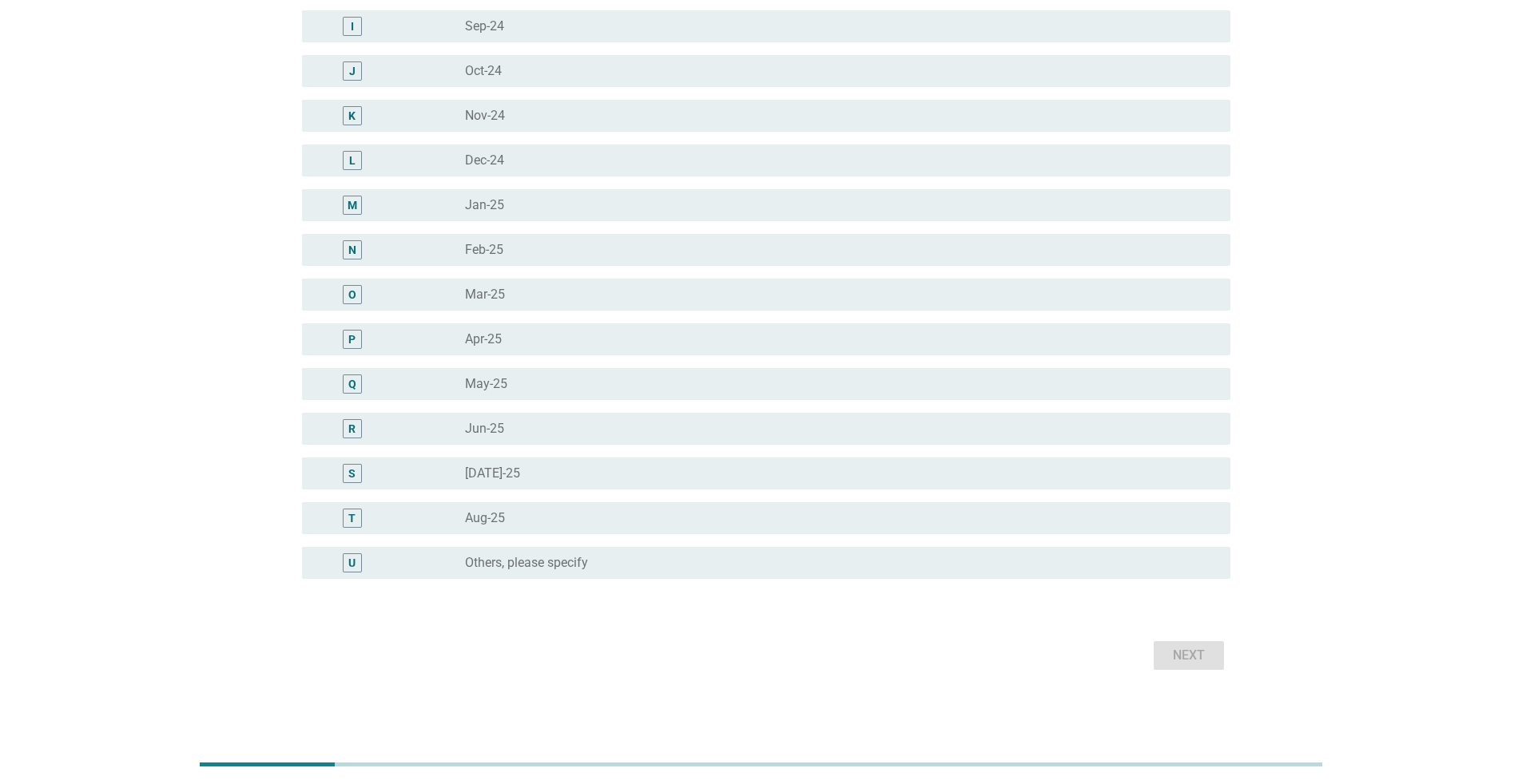
click at [531, 519] on div "radio_button_unchecked Aug-25" at bounding box center [835, 518] width 740 height 16
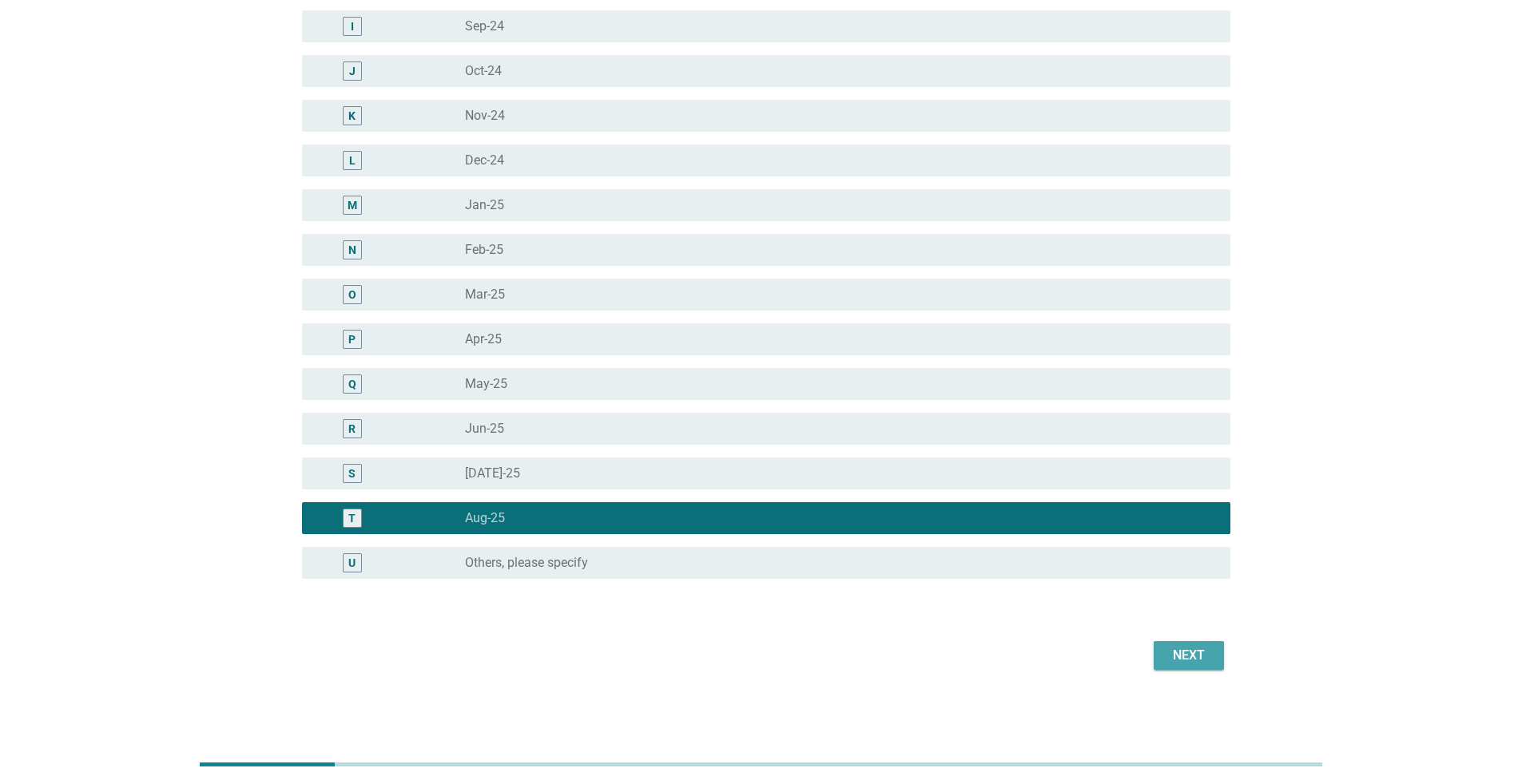
click at [1195, 663] on div "Next" at bounding box center [1188, 656] width 44 height 19
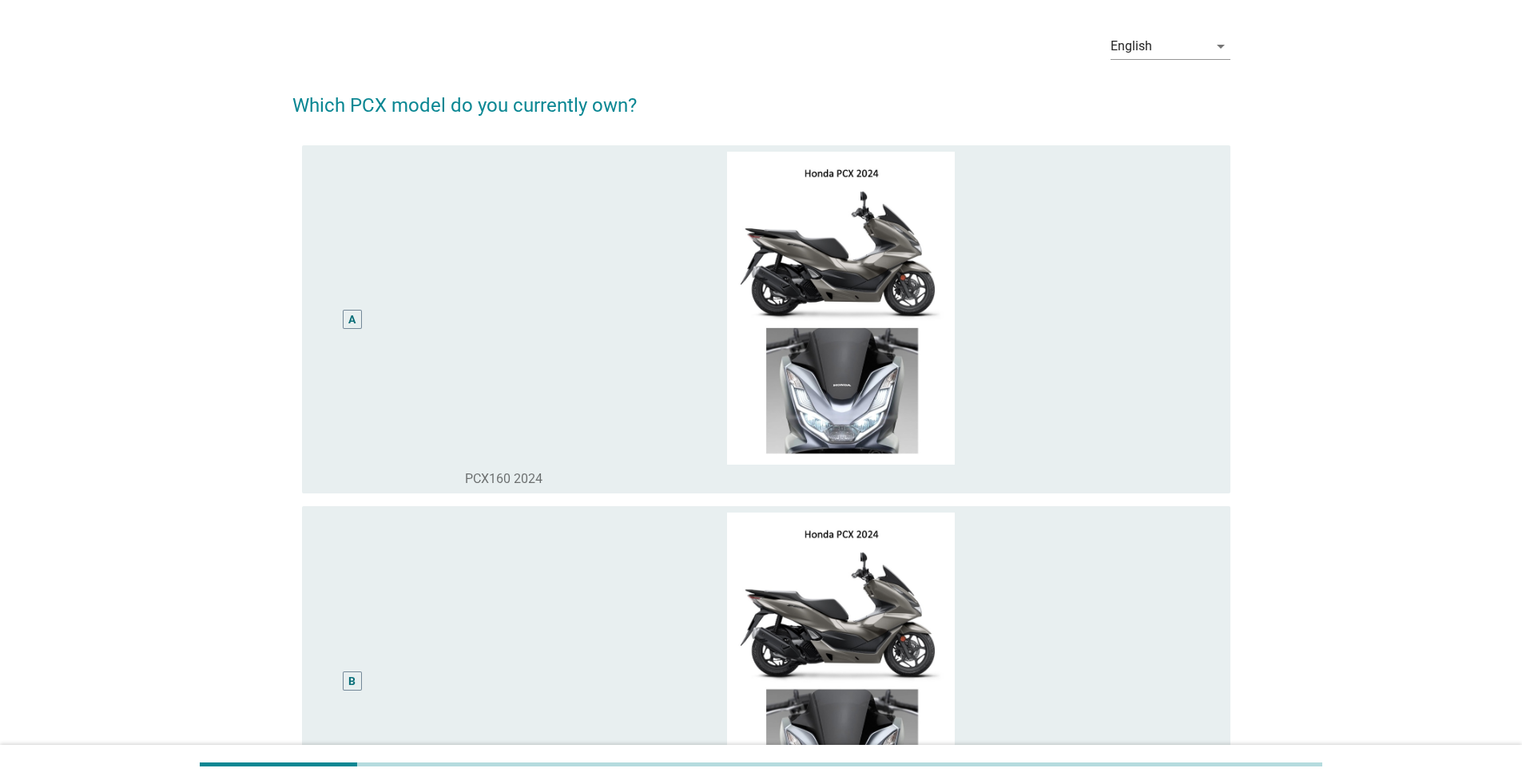
scroll to position [240, 0]
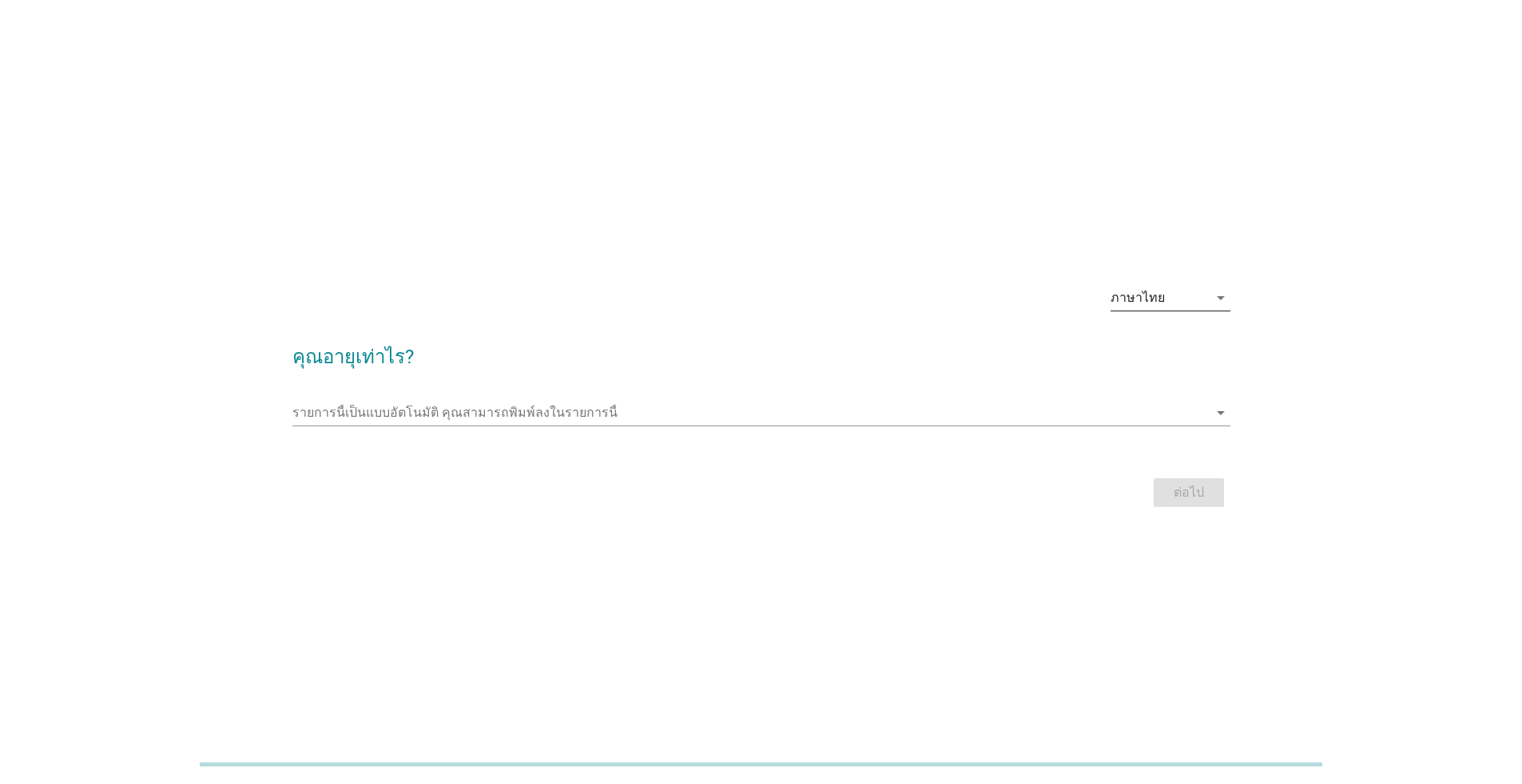
click at [763, 304] on div "ภาษาไทย" at bounding box center [1137, 298] width 54 height 15
click at [763, 315] on div "English" at bounding box center [1170, 311] width 95 height 19
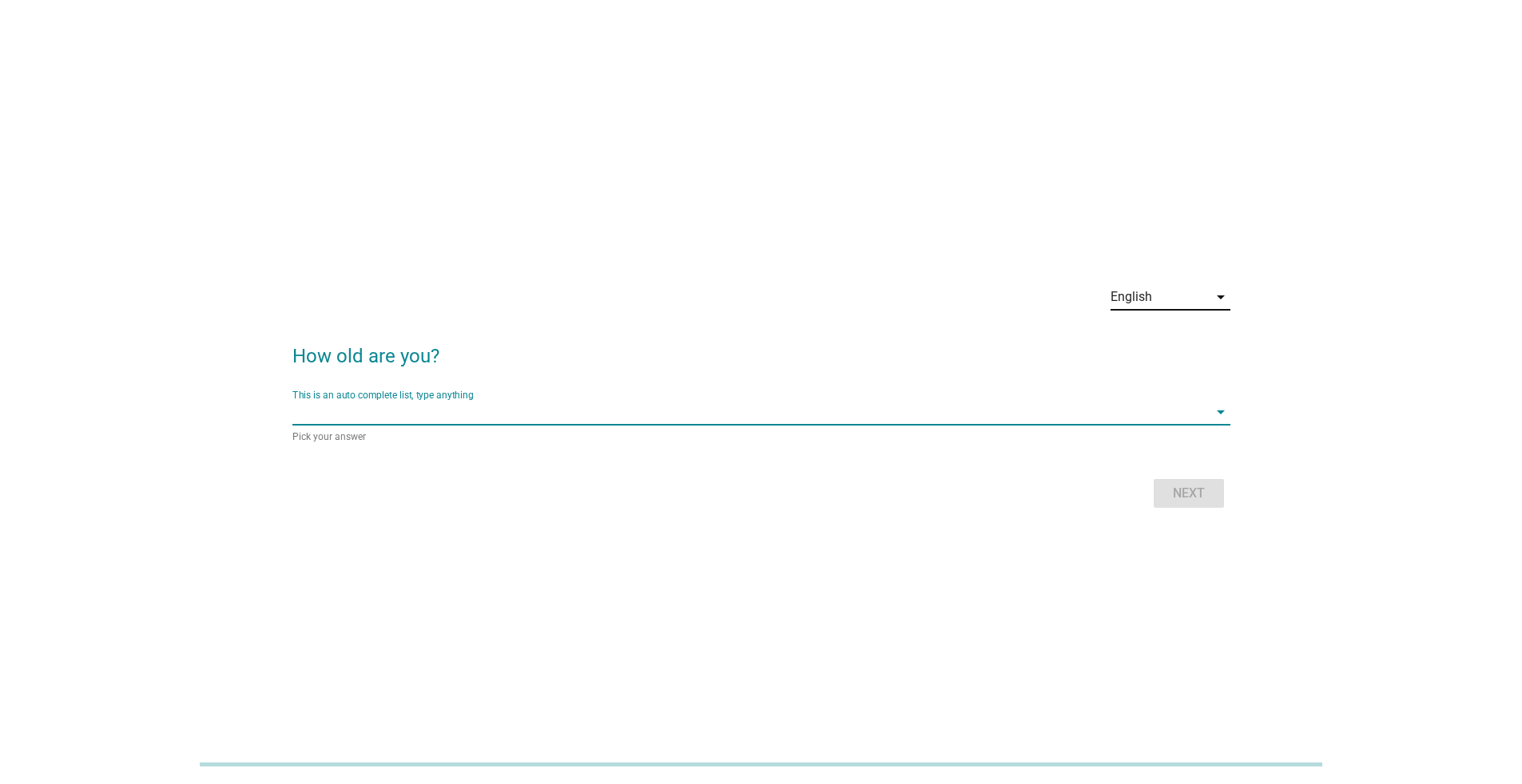
click at [492, 412] on input "This is an auto complete list, type anything" at bounding box center [750, 413] width 916 height 26
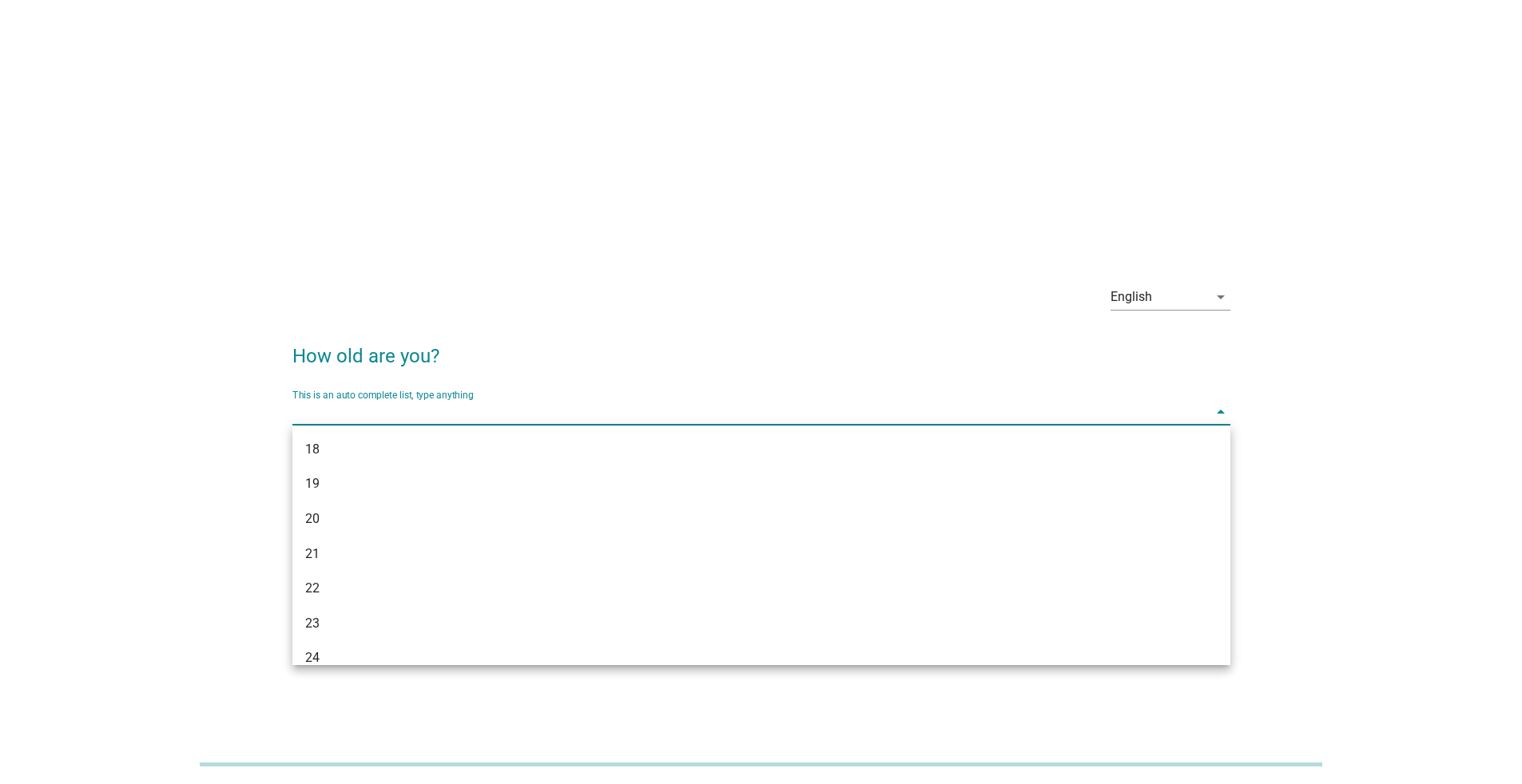
click at [716, 323] on div "English arrow_drop_down" at bounding box center [761, 298] width 938 height 54
